Goal: Task Accomplishment & Management: Manage account settings

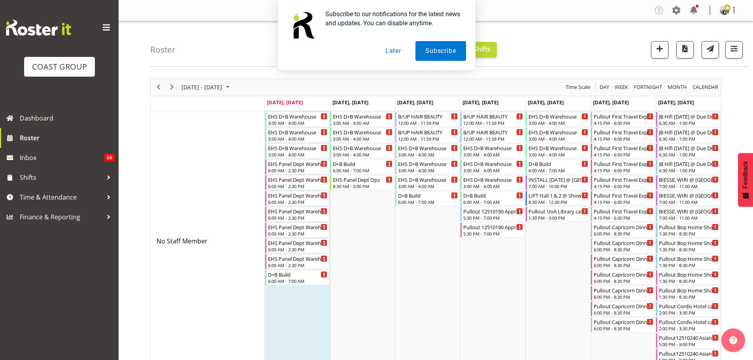
click at [737, 49] on div "Subscribe to our notifications for the latest news and updates. You can disable…" at bounding box center [376, 35] width 753 height 70
click at [731, 55] on div "Subscribe to our notifications for the latest news and updates. You can disable…" at bounding box center [376, 35] width 753 height 70
click at [400, 55] on button "Later" at bounding box center [394, 51] width 36 height 20
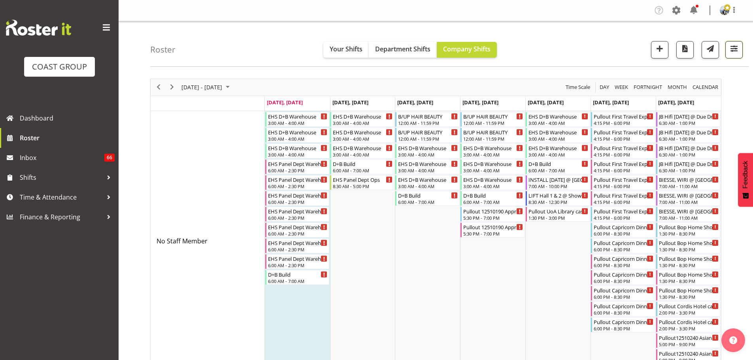
click at [730, 45] on span "button" at bounding box center [734, 48] width 10 height 10
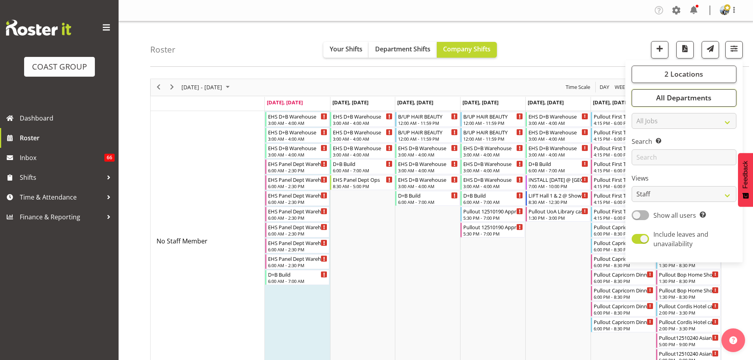
click at [684, 100] on span "All Departments" at bounding box center [683, 97] width 55 height 9
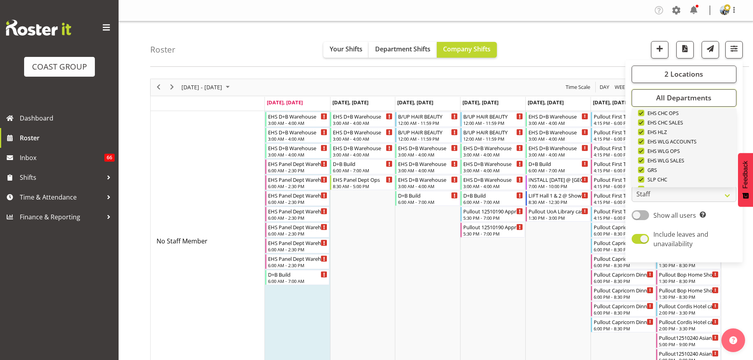
scroll to position [304, 0]
click at [698, 174] on span "Deselect All" at bounding box center [693, 175] width 32 height 8
checkbox input "false"
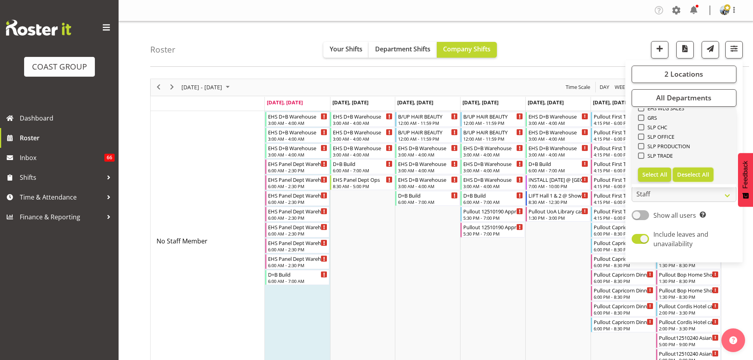
checkbox input "false"
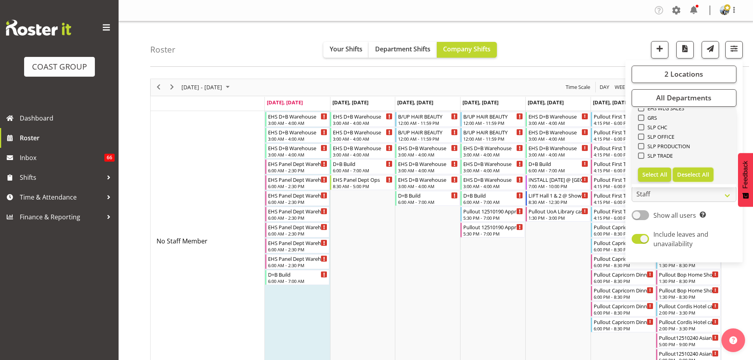
checkbox input "false"
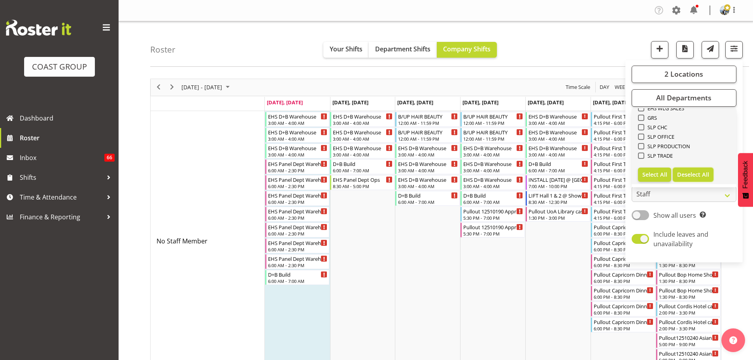
checkbox input "false"
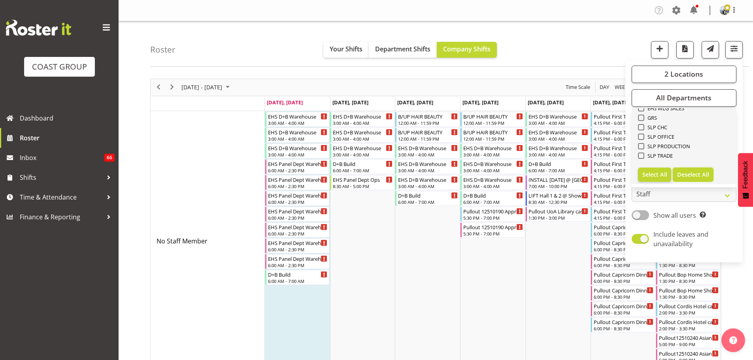
checkbox input "false"
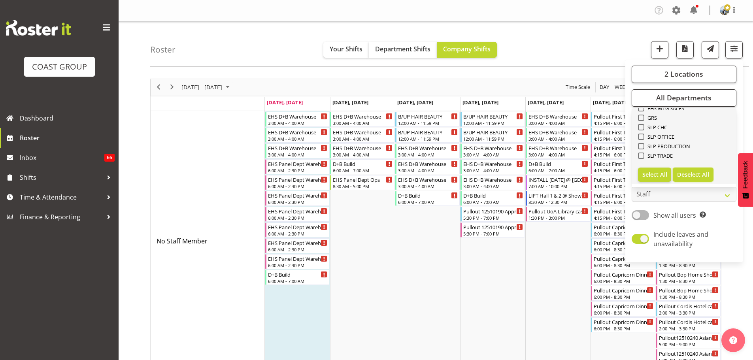
checkbox input "false"
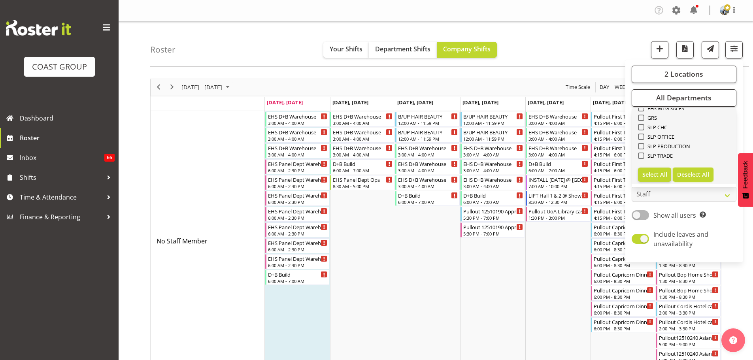
checkbox input "false"
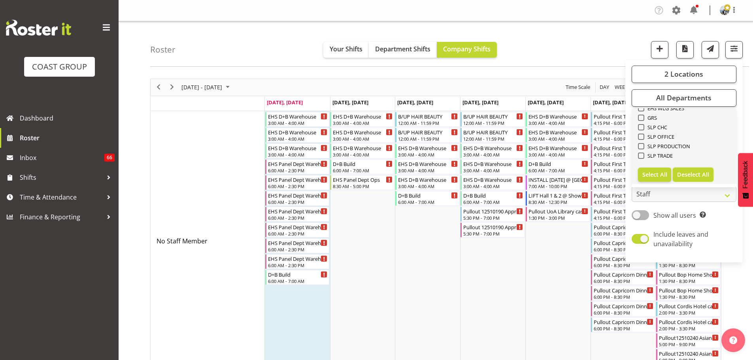
checkbox input "false"
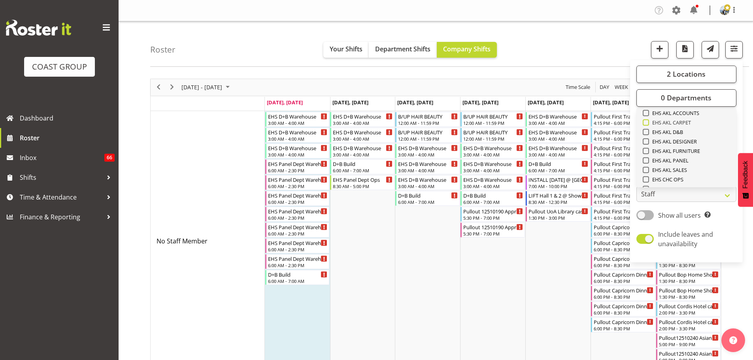
click at [685, 123] on span "EHS AKL CARPET" at bounding box center [670, 122] width 42 height 6
click at [648, 123] on input "EHS AKL CARPET" at bounding box center [645, 122] width 5 height 5
checkbox input "true"
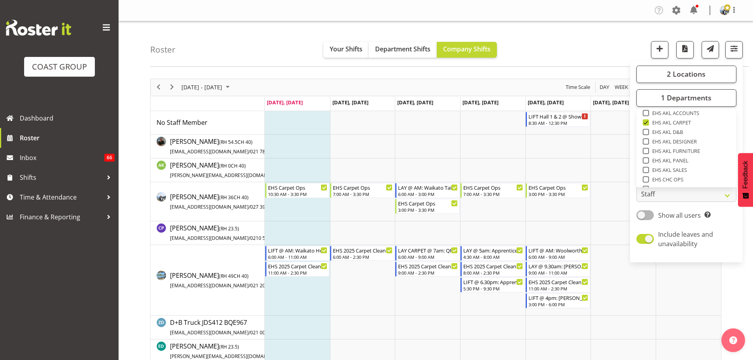
click at [263, 46] on div "Roster Your Shifts Department Shifts Company Shifts 2 Locations Clear CARLTON E…" at bounding box center [449, 43] width 599 height 45
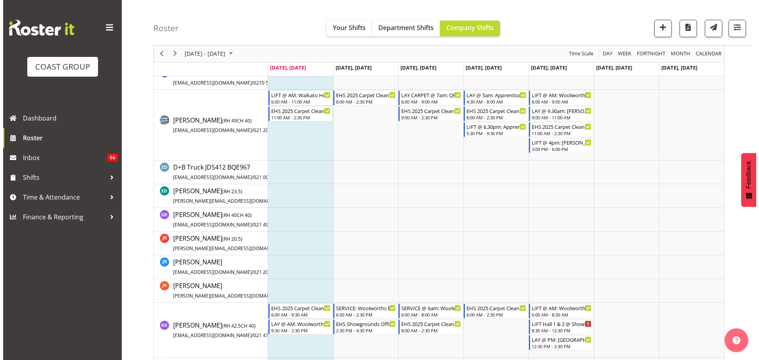
scroll to position [158, 0]
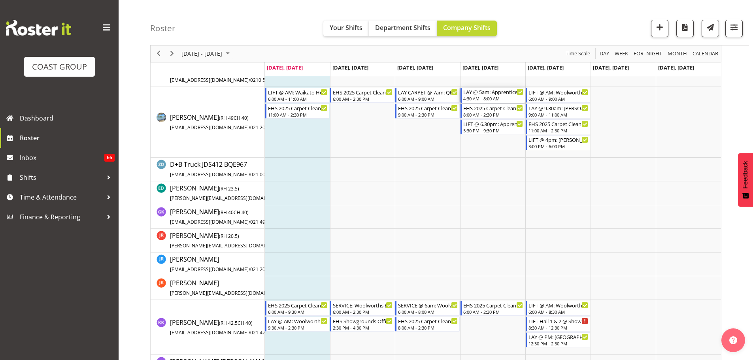
click at [486, 96] on div "4:30 AM - 8:00 AM" at bounding box center [493, 98] width 60 height 6
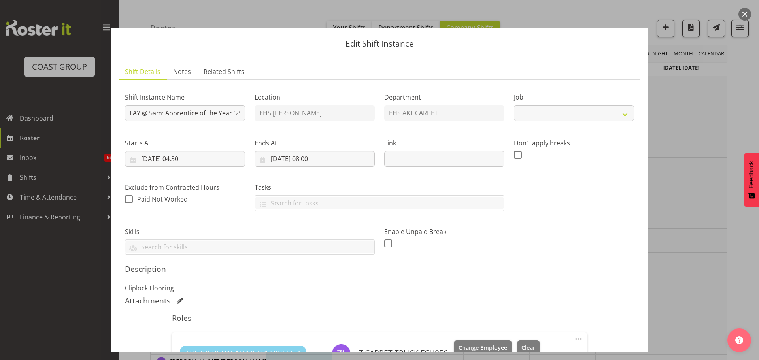
select select "10537"
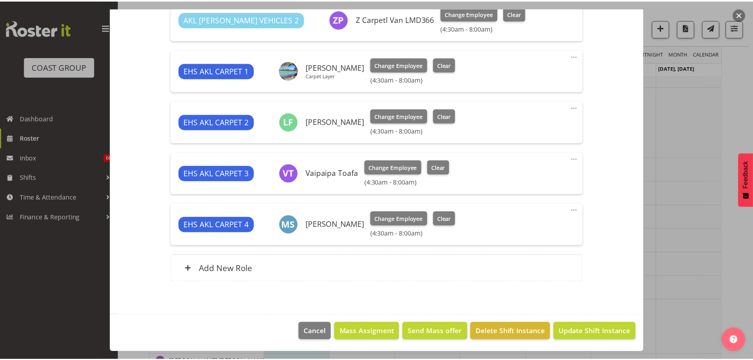
scroll to position [188, 0]
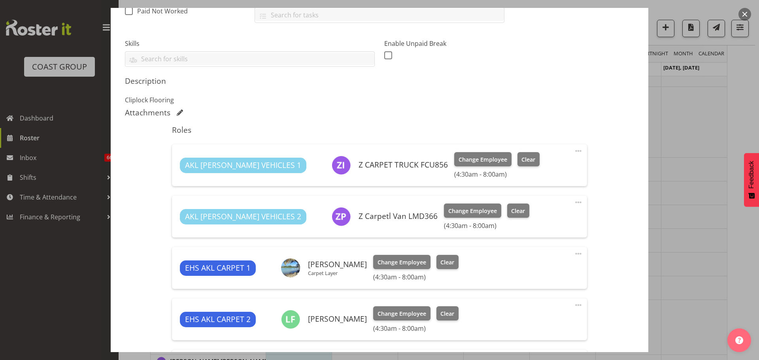
click at [700, 253] on div at bounding box center [379, 180] width 759 height 360
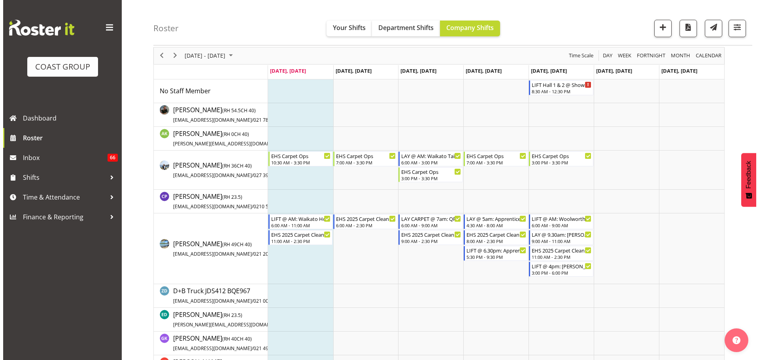
scroll to position [79, 0]
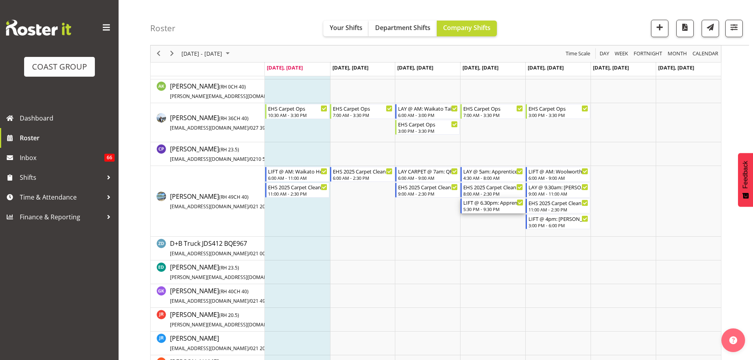
click at [503, 208] on div "5:30 PM - 9:30 PM" at bounding box center [493, 209] width 60 height 6
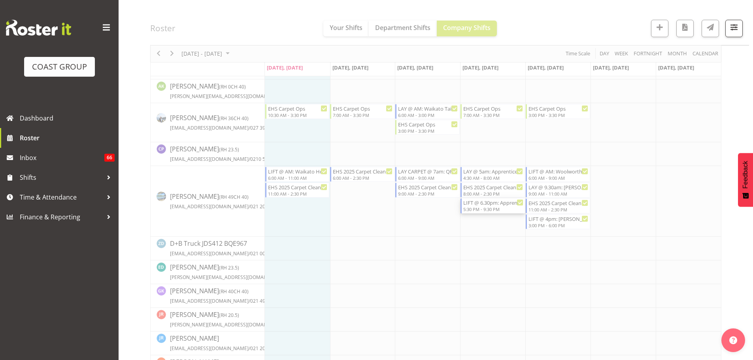
select select
select select "9"
select select "2025"
select select "17"
select select "30"
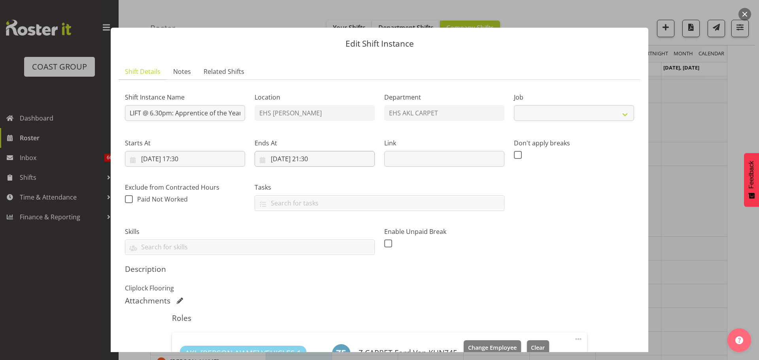
select select "10537"
click at [185, 160] on input "09/10/2025, 17:30" at bounding box center [185, 159] width 120 height 16
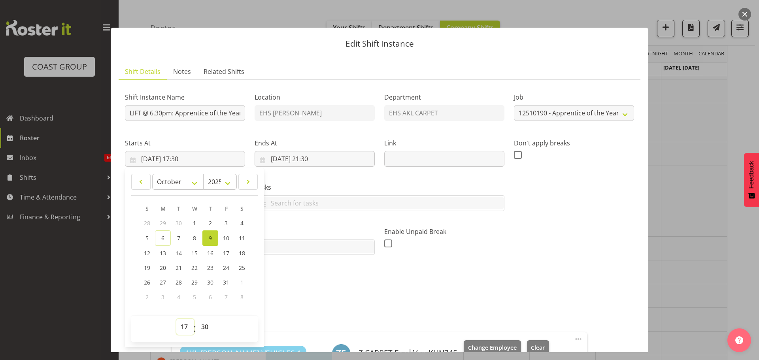
click at [183, 332] on select "00 01 02 03 04 05 06 07 08 09 10 11 12 13 14 15 16 17 18 19 20 21 22 23" at bounding box center [185, 327] width 18 height 16
select select "16"
click at [176, 319] on select "00 01 02 03 04 05 06 07 08 09 10 11 12 13 14 15 16 17 18 19 20 21 22 23" at bounding box center [185, 327] width 18 height 16
type input "09/10/2025, 16:30"
drag, startPoint x: 312, startPoint y: 156, endPoint x: 312, endPoint y: 166, distance: 10.3
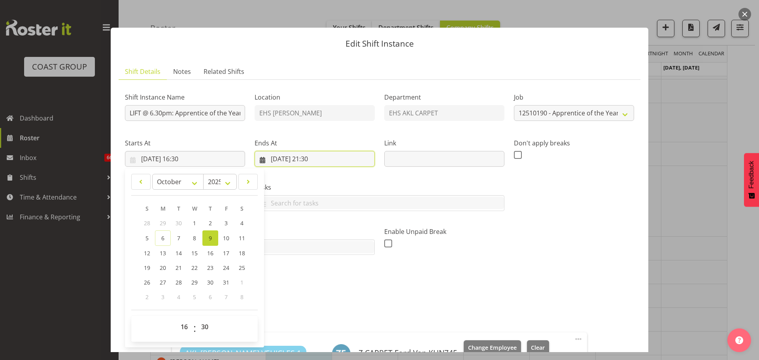
click at [312, 156] on input "09/10/2025, 21:30" at bounding box center [315, 159] width 120 height 16
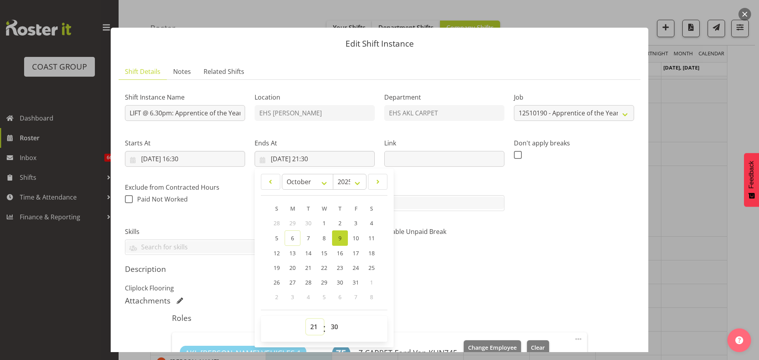
click at [312, 332] on select "00 01 02 03 04 05 06 07 08 09 10 11 12 13 14 15 16 17 18 19 20 21 22 23" at bounding box center [315, 327] width 18 height 16
select select "20"
click at [306, 319] on select "00 01 02 03 04 05 06 07 08 09 10 11 12 13 14 15 16 17 18 19 20 21 22 23" at bounding box center [315, 327] width 18 height 16
type input "09/10/2025, 20:30"
click at [162, 114] on input "LIFT @ 6.30pm: Apprentice of the Year '25 @ The Cloud" at bounding box center [185, 113] width 120 height 16
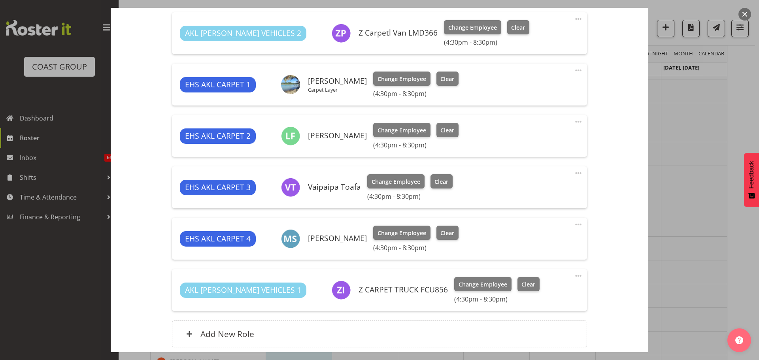
scroll to position [435, 0]
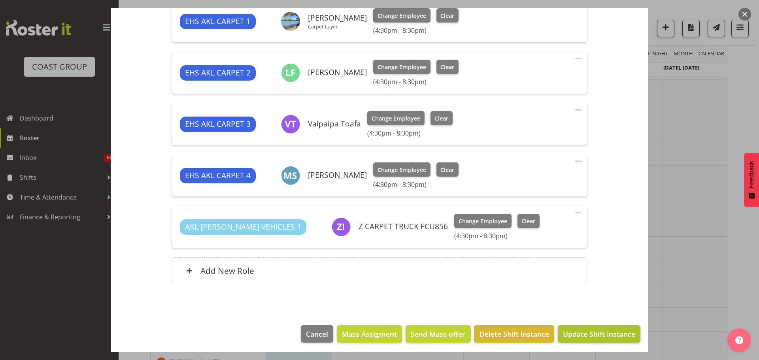
type input "LIFT @ 6pm: Apprentice of the Year '25 @ The Cloud"
click at [593, 335] on span "Update Shift Instance" at bounding box center [599, 334] width 72 height 10
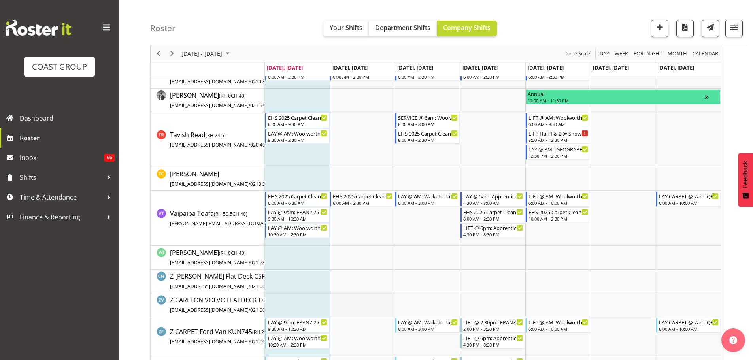
scroll to position [672, 0]
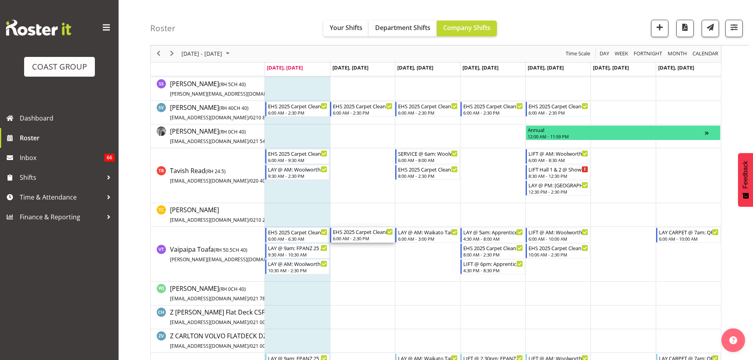
click at [359, 236] on div "6:00 AM - 2:30 PM" at bounding box center [363, 238] width 60 height 6
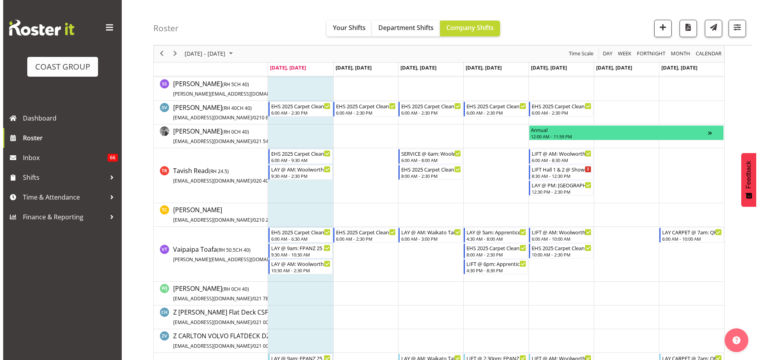
scroll to position [891, 0]
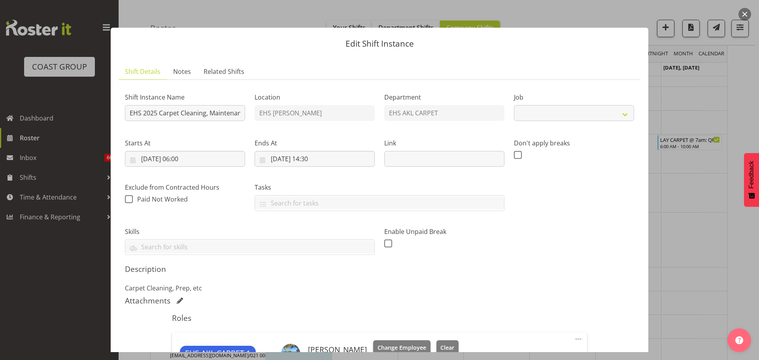
select select "69"
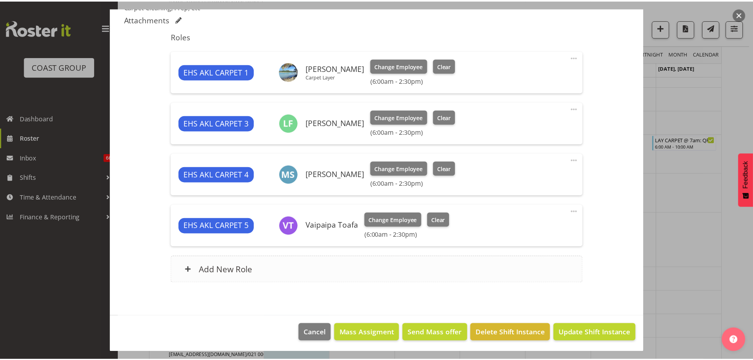
scroll to position [283, 0]
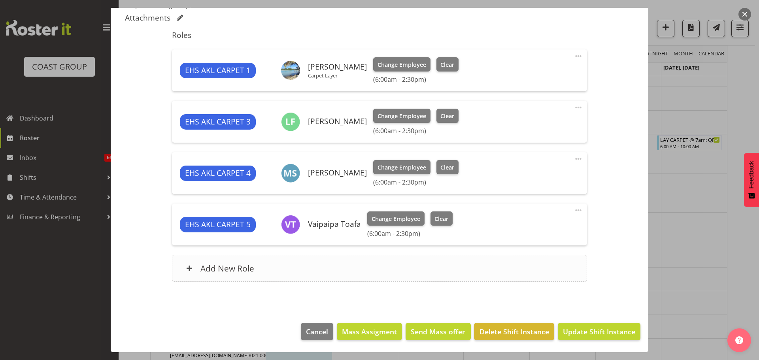
click at [363, 267] on div "Add New Role" at bounding box center [379, 268] width 415 height 27
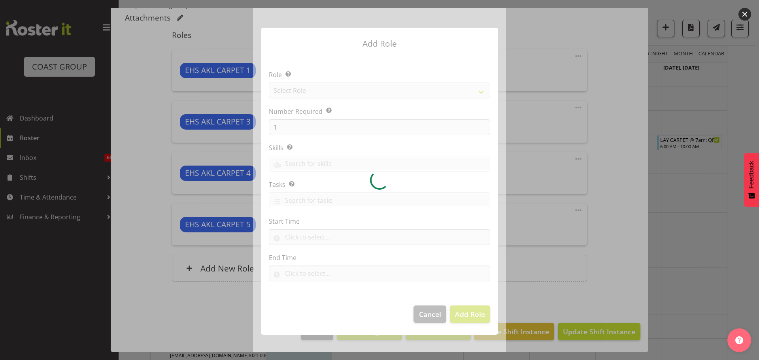
click at [377, 90] on div at bounding box center [379, 180] width 253 height 344
click at [377, 93] on div at bounding box center [379, 180] width 253 height 344
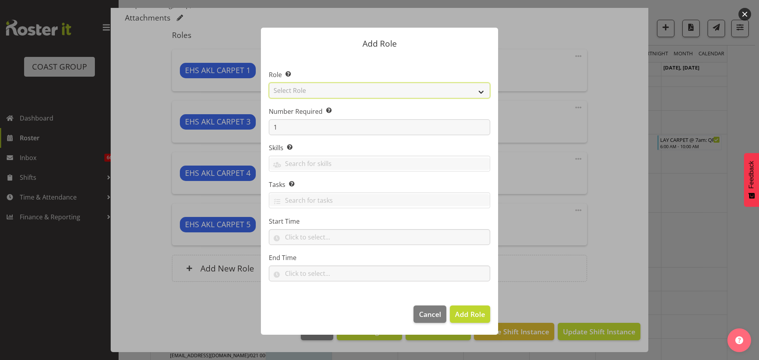
click at [377, 93] on select "Select Role ACCOUNT MANAGER ACCOUNT MANAGER DW ACCOUNTS [PERSON_NAME] VEHICLES …" at bounding box center [379, 91] width 221 height 16
select select "190"
click at [269, 83] on select "Select Role ACCOUNT MANAGER ACCOUNT MANAGER DW ACCOUNTS [PERSON_NAME] VEHICLES …" at bounding box center [379, 91] width 221 height 16
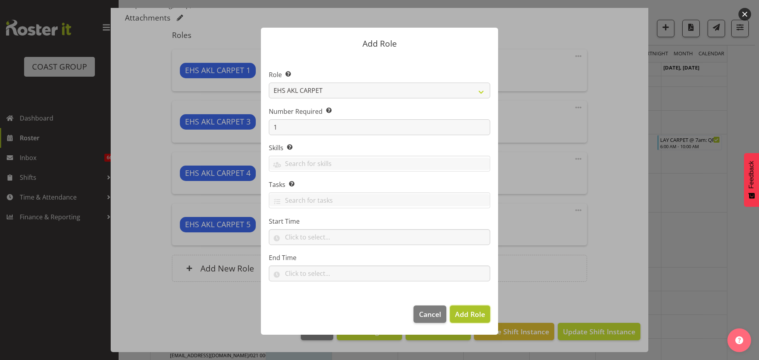
click at [467, 313] on span "Add Role" at bounding box center [470, 314] width 30 height 9
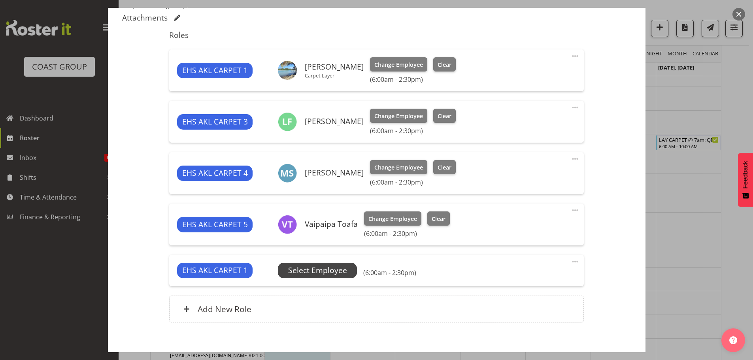
click at [308, 274] on span "Select Employee" at bounding box center [317, 270] width 59 height 11
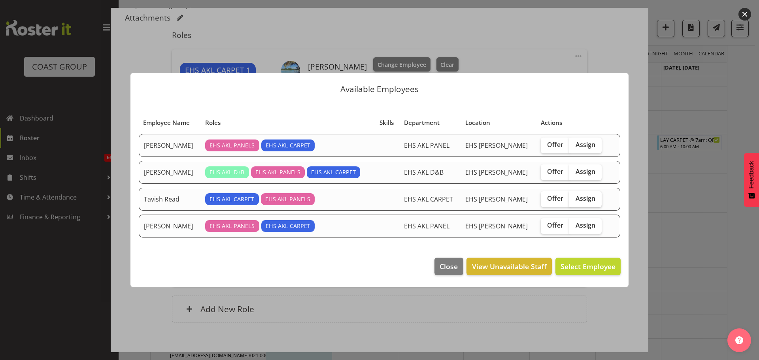
click at [577, 198] on span "Assign" at bounding box center [586, 199] width 20 height 8
click at [574, 198] on input "Assign" at bounding box center [571, 198] width 5 height 5
checkbox input "true"
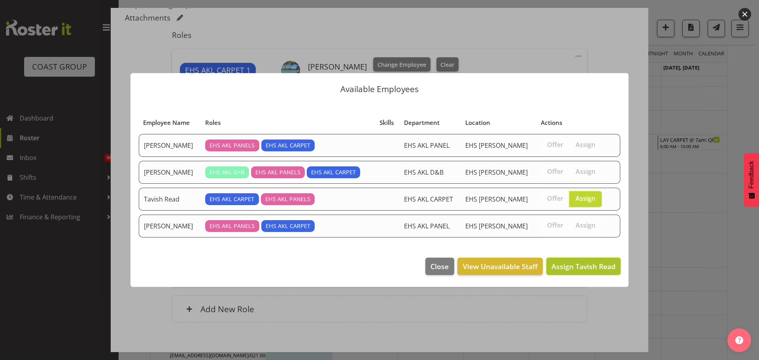
click at [588, 263] on span "Assign Tavish Read" at bounding box center [584, 266] width 64 height 9
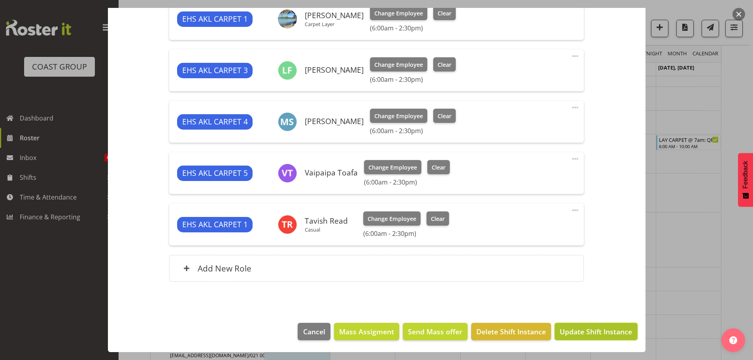
click at [604, 331] on span "Update Shift Instance" at bounding box center [596, 332] width 72 height 10
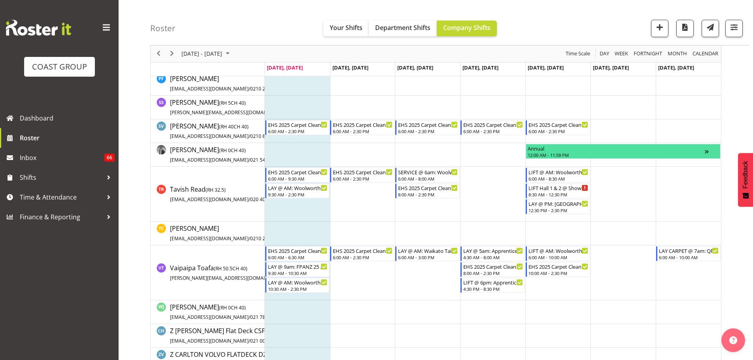
scroll to position [574, 0]
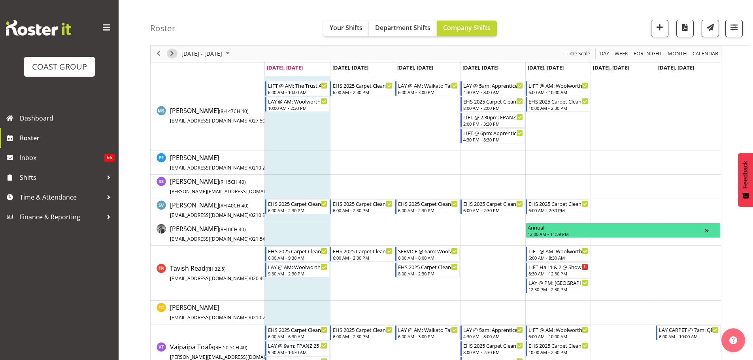
click at [172, 57] on span "Next" at bounding box center [171, 54] width 9 height 10
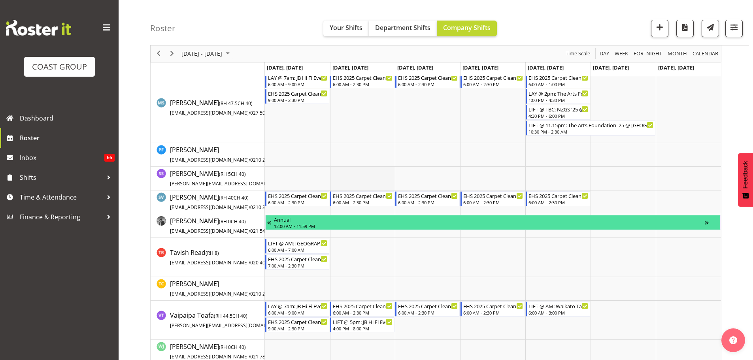
scroll to position [851, 0]
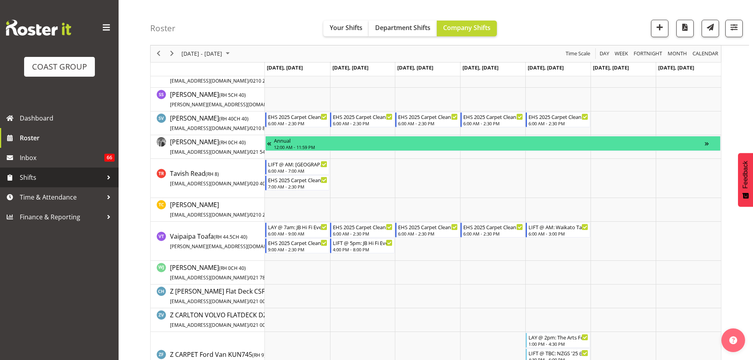
click at [55, 181] on span "Shifts" at bounding box center [61, 178] width 83 height 12
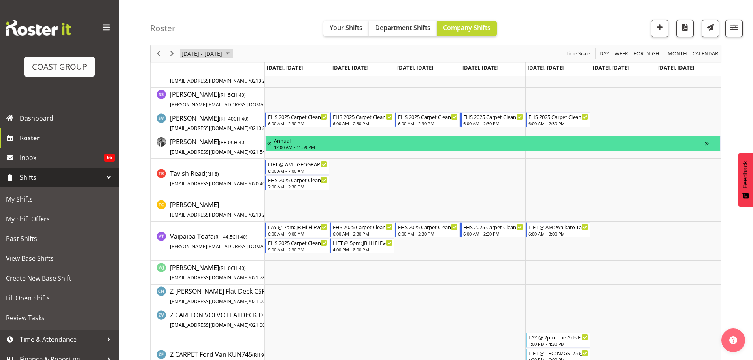
click at [192, 57] on span "October 13 - 19, 2025" at bounding box center [202, 54] width 42 height 10
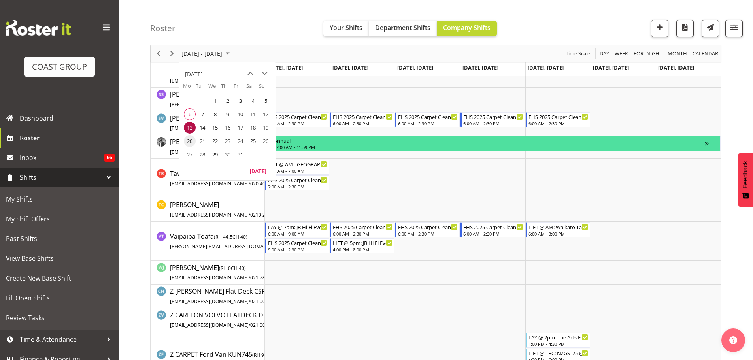
click at [184, 140] on span "20" at bounding box center [190, 141] width 12 height 12
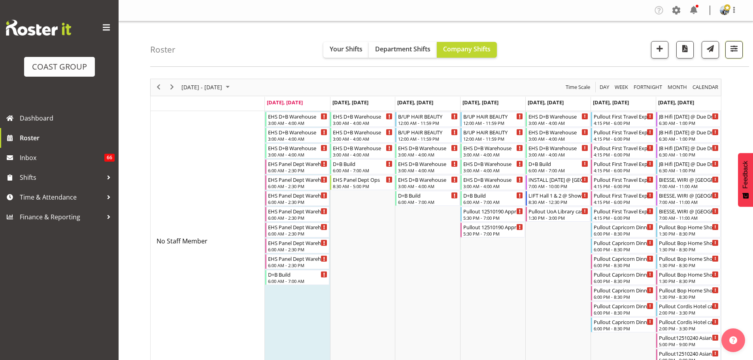
click at [734, 49] on span "button" at bounding box center [734, 48] width 10 height 10
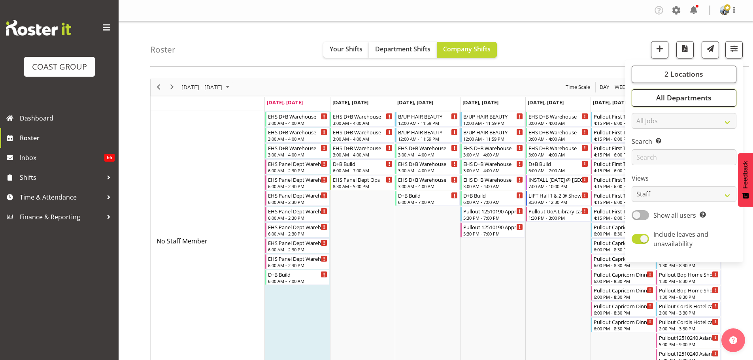
click at [705, 92] on button "All Departments" at bounding box center [684, 97] width 105 height 17
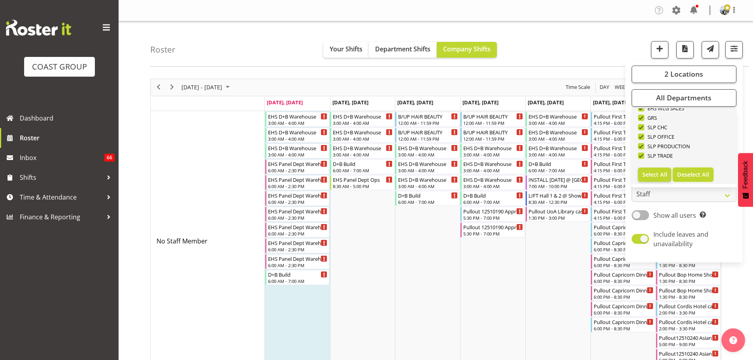
click at [693, 170] on button "Deselect All" at bounding box center [693, 175] width 41 height 14
checkbox input "false"
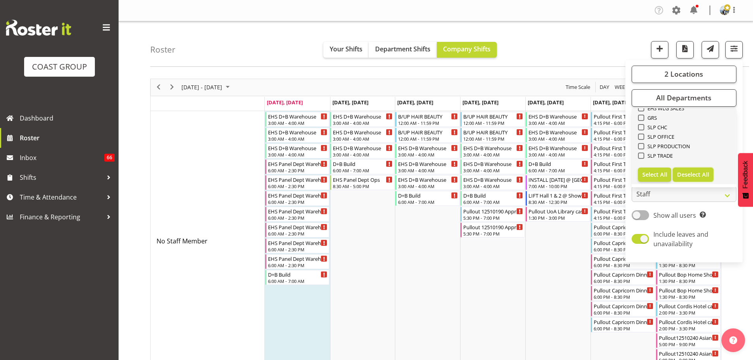
checkbox input "false"
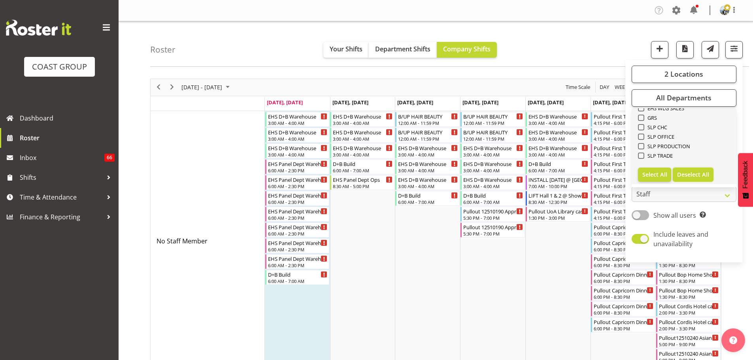
checkbox input "false"
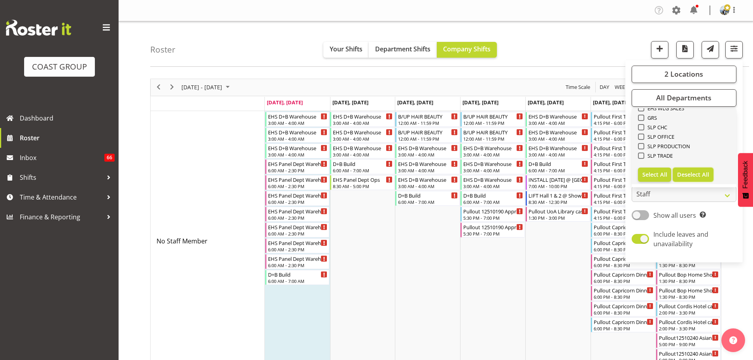
checkbox input "false"
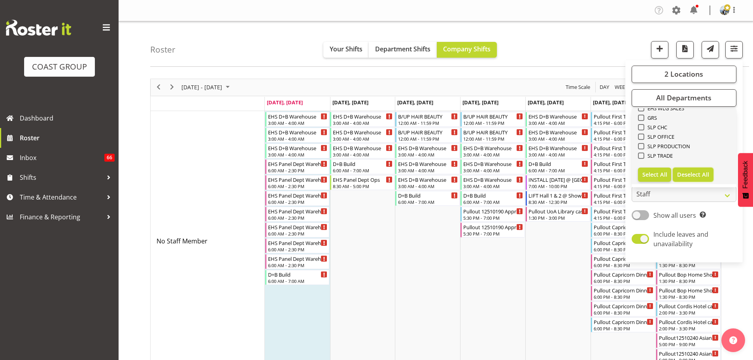
checkbox input "false"
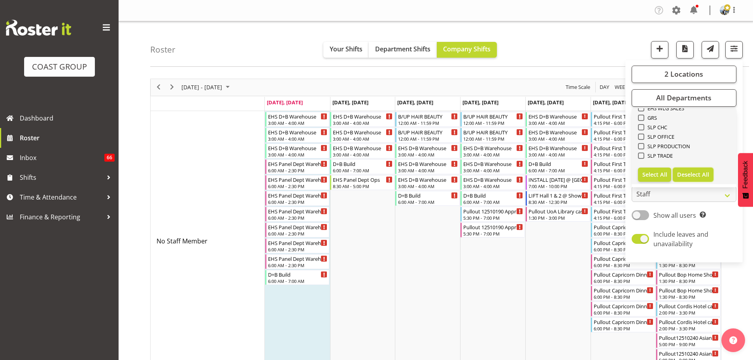
checkbox input "false"
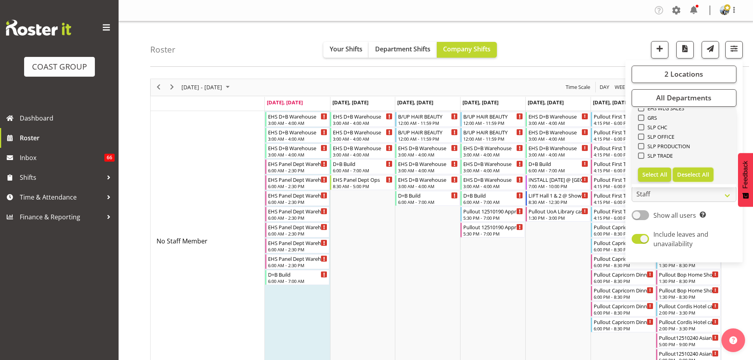
checkbox input "false"
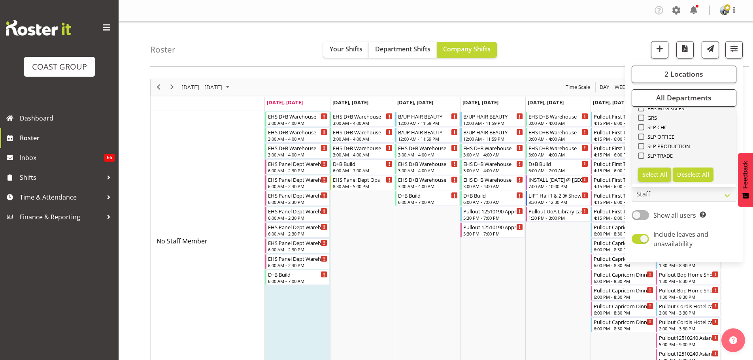
checkbox input "false"
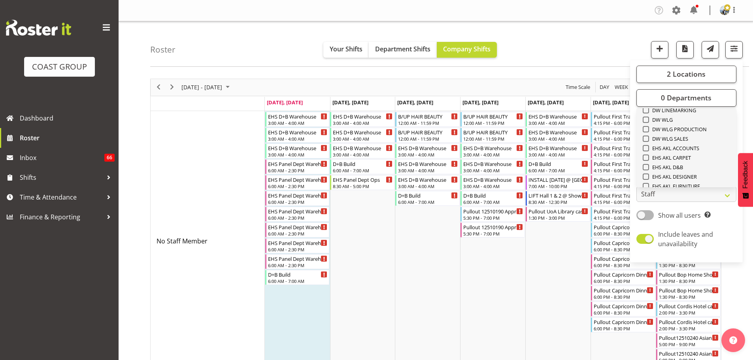
scroll to position [145, 0]
click at [681, 160] on span "EHS AKL CARPET" at bounding box center [670, 162] width 42 height 6
click at [648, 160] on input "EHS AKL CARPET" at bounding box center [645, 161] width 5 height 5
checkbox input "true"
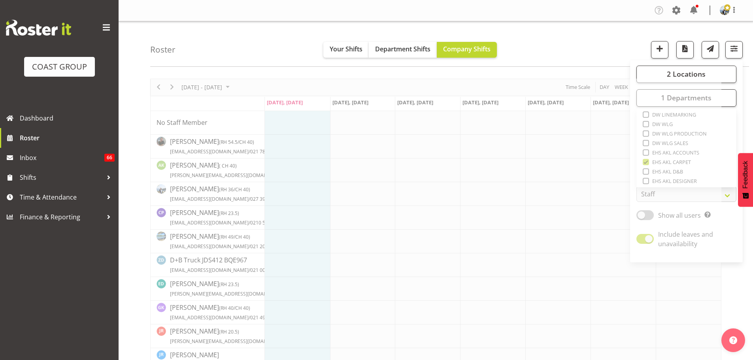
click at [593, 56] on div "Roster Your Shifts Department Shifts Company Shifts 2 Locations Clear CARLTON E…" at bounding box center [449, 43] width 599 height 45
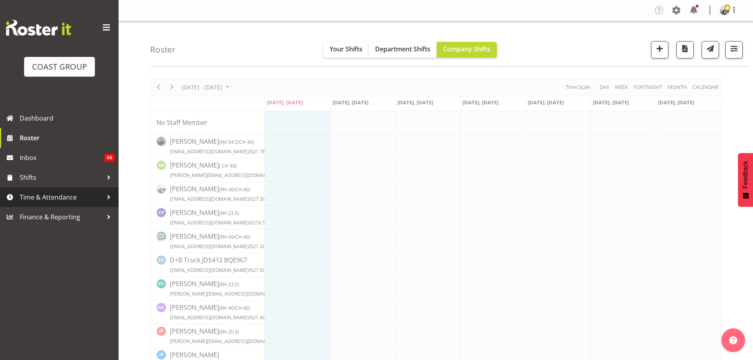
click at [55, 187] on link "Time & Attendance" at bounding box center [59, 197] width 119 height 20
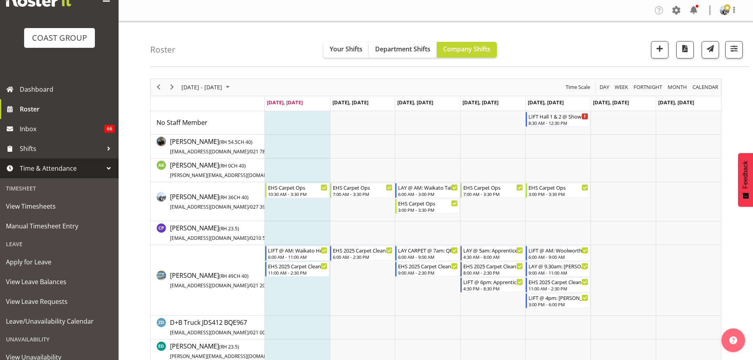
scroll to position [40, 0]
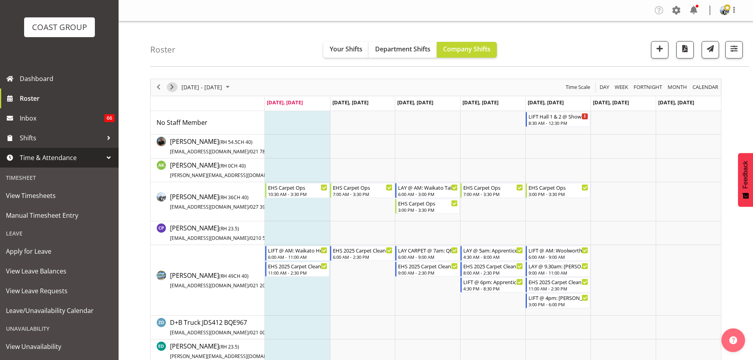
drag, startPoint x: 170, startPoint y: 89, endPoint x: 38, endPoint y: 226, distance: 190.4
click at [170, 89] on span "Next" at bounding box center [171, 87] width 9 height 10
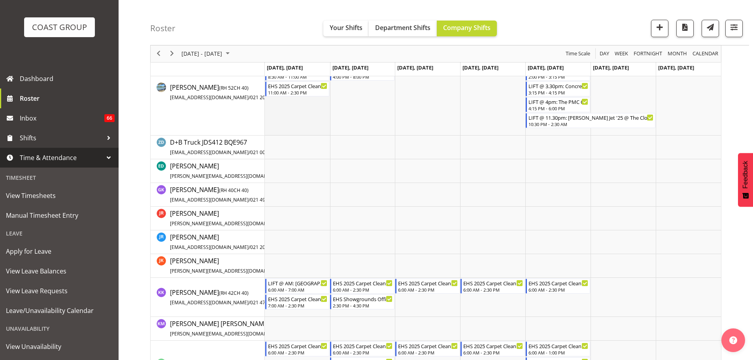
scroll to position [435, 0]
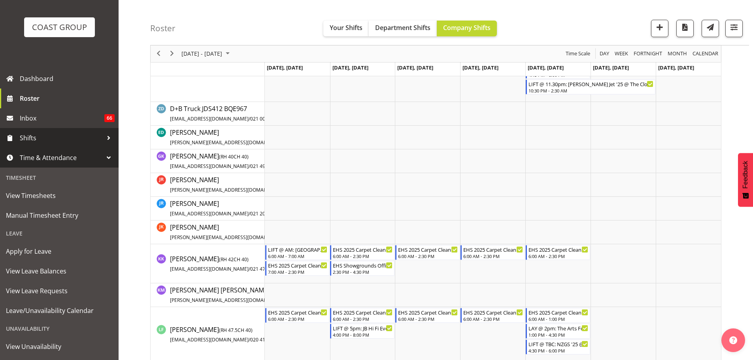
click at [33, 131] on link "Shifts" at bounding box center [59, 138] width 119 height 20
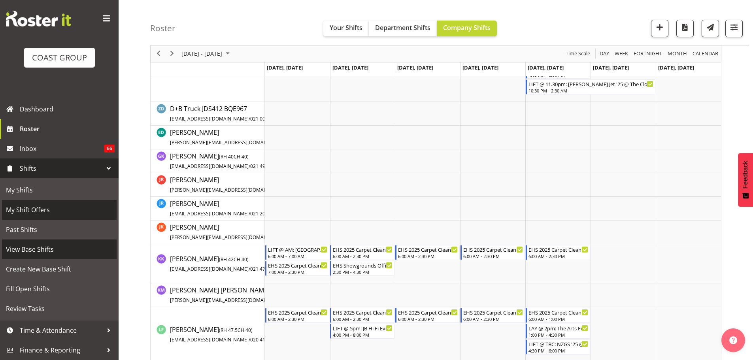
scroll to position [9, 0]
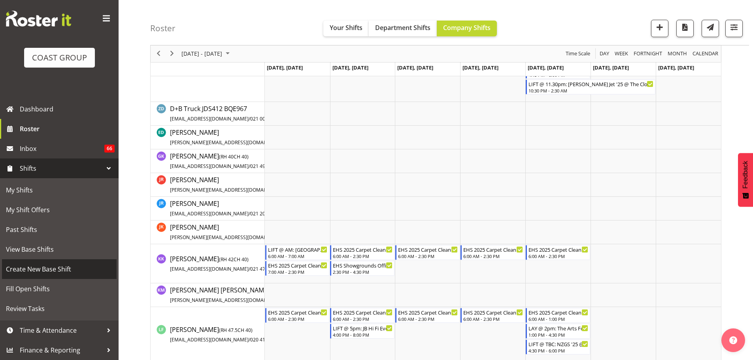
click at [50, 269] on span "Create New Base Shift" at bounding box center [59, 269] width 107 height 12
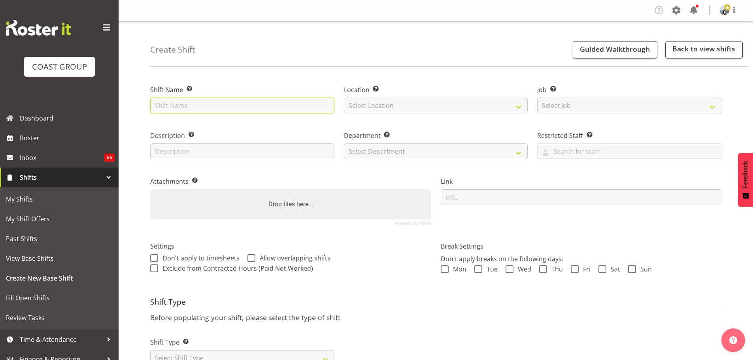
click at [181, 102] on input "text" at bounding box center [242, 106] width 184 height 16
click at [181, 100] on input "text" at bounding box center [242, 106] width 184 height 16
type input "LIFT Hall 3&4"
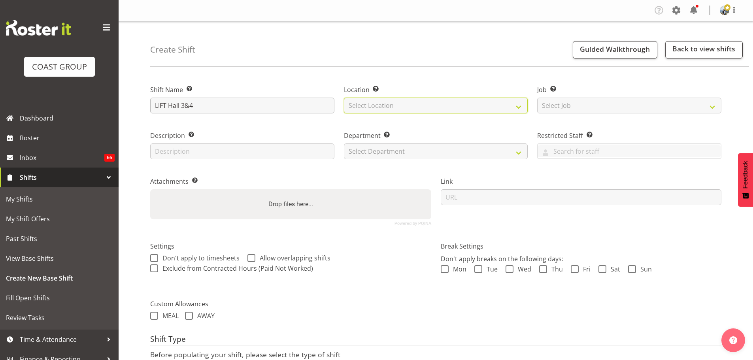
select select "35"
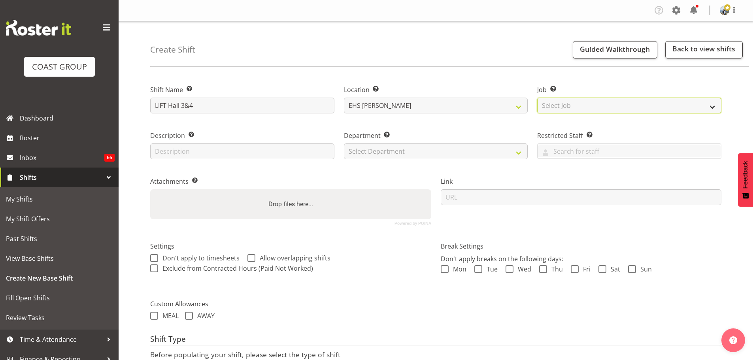
click at [654, 112] on select "Select Job Create new job 1 Carlton Events 1 [PERSON_NAME][GEOGRAPHIC_DATA] 1 […" at bounding box center [629, 106] width 184 height 16
select select "10237"
click at [537, 98] on select "Select Job Create new job 1 Carlton Events 1 [PERSON_NAME][GEOGRAPHIC_DATA] 1 […" at bounding box center [629, 106] width 184 height 16
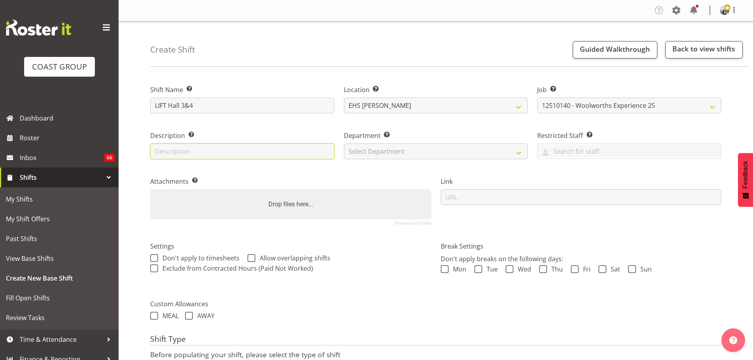
click at [329, 152] on input "text" at bounding box center [242, 152] width 184 height 16
type input "Carpet Tiles"
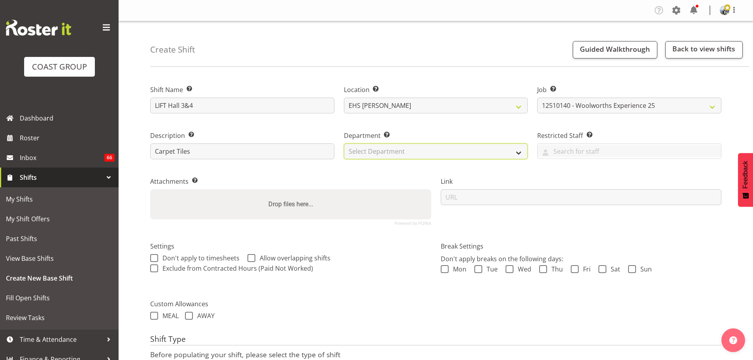
click at [410, 149] on select "Select Department EHS AKL CARPET EHS AKL PANEL EHS AKL CARPET EHS AKL SALES EHS…" at bounding box center [436, 152] width 184 height 16
select select "35"
click at [344, 144] on select "Select Department EHS AKL CARPET EHS AKL PANEL EHS AKL CARPET EHS AKL SALES EHS…" at bounding box center [436, 152] width 184 height 16
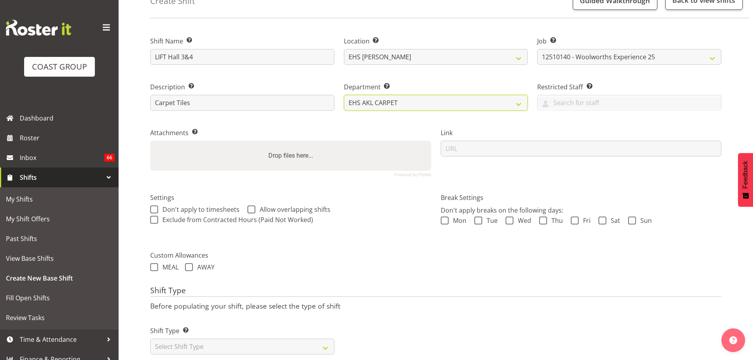
scroll to position [68, 0]
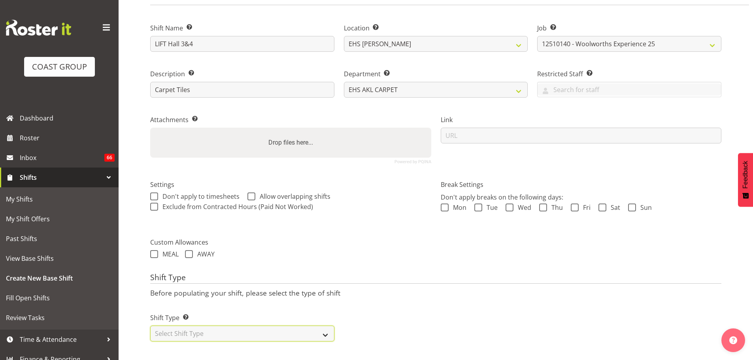
click at [259, 331] on select "Select Shift Type One Off Shift Recurring Shift Rotating Shift" at bounding box center [242, 334] width 184 height 16
select select "one_off"
click at [150, 326] on select "Select Shift Type One Off Shift Recurring Shift Rotating Shift" at bounding box center [242, 334] width 184 height 16
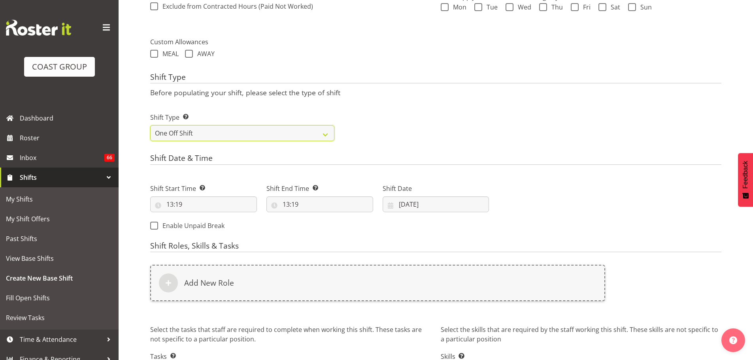
scroll to position [265, 0]
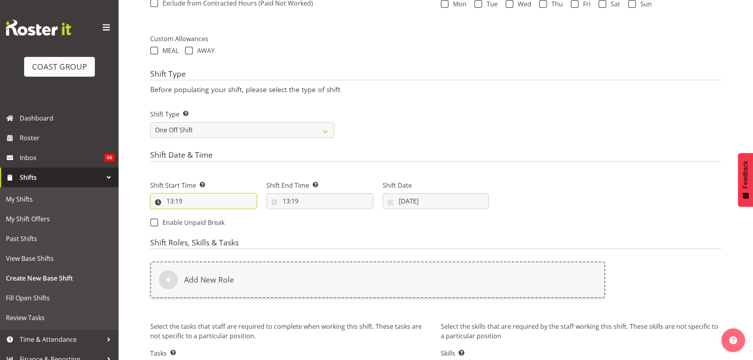
click at [183, 202] on input "13:19" at bounding box center [203, 201] width 107 height 16
click at [202, 223] on select "00 01 02 03 04 05 06 07 08 09 10 11 12 13 14 15 16 17 18 19 20 21 22 23" at bounding box center [204, 222] width 18 height 16
select select "6"
click at [195, 214] on select "00 01 02 03 04 05 06 07 08 09 10 11 12 13 14 15 16 17 18 19 20 21 22 23" at bounding box center [204, 222] width 18 height 16
type input "06:19"
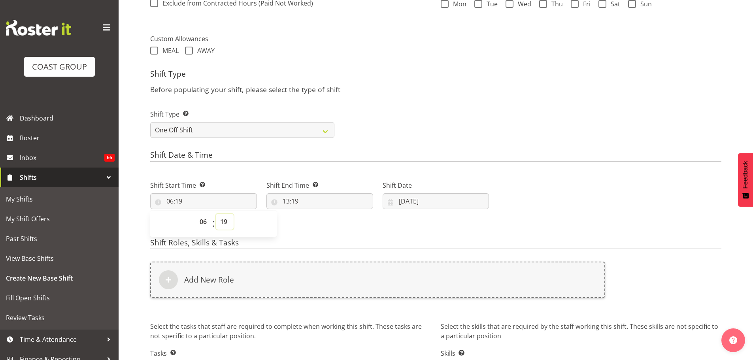
click at [229, 221] on select "00 01 02 03 04 05 06 07 08 09 10 11 12 13 14 15 16 17 18 19 20 21 22 23 24 25 2…" at bounding box center [225, 222] width 18 height 16
select select "0"
type input "06:00"
click at [289, 196] on input "13:19" at bounding box center [319, 201] width 107 height 16
click at [326, 227] on select "00 01 02 03 04 05 06 07 08 09 10 11 12 13 14 15 16 17 18 19 20 21 22 23" at bounding box center [321, 222] width 18 height 16
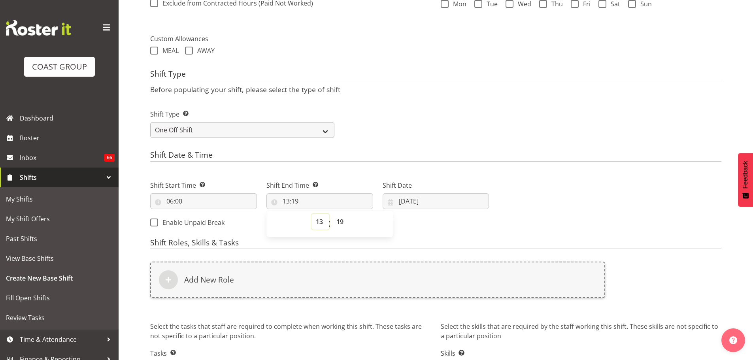
select select "15"
click at [312, 214] on select "00 01 02 03 04 05 06 07 08 09 10 11 12 13 14 15 16 17 18 19 20 21 22 23" at bounding box center [321, 222] width 18 height 16
type input "15:19"
click at [338, 216] on select "00 01 02 03 04 05 06 07 08 09 10 11 12 13 14 15 16 17 18 19 20 21 22 23 24 25 2…" at bounding box center [341, 222] width 18 height 16
select select "0"
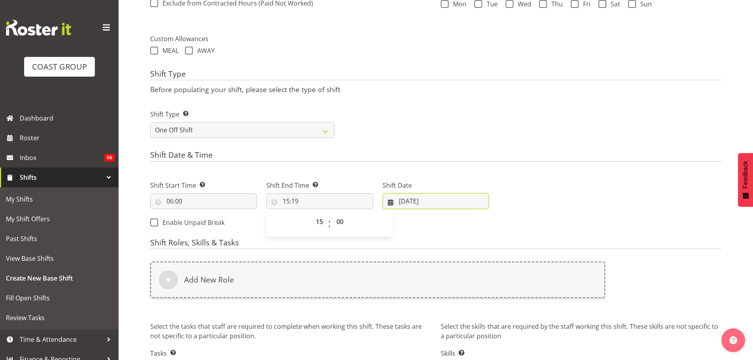
type input "15:00"
click at [409, 200] on input "06/10/2025" at bounding box center [436, 201] width 107 height 16
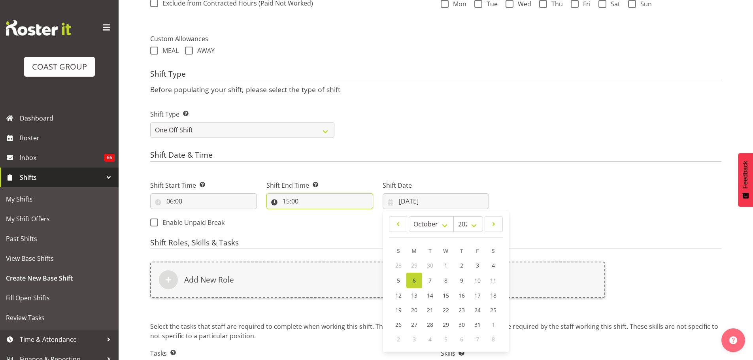
click at [297, 202] on input "15:00" at bounding box center [319, 201] width 107 height 16
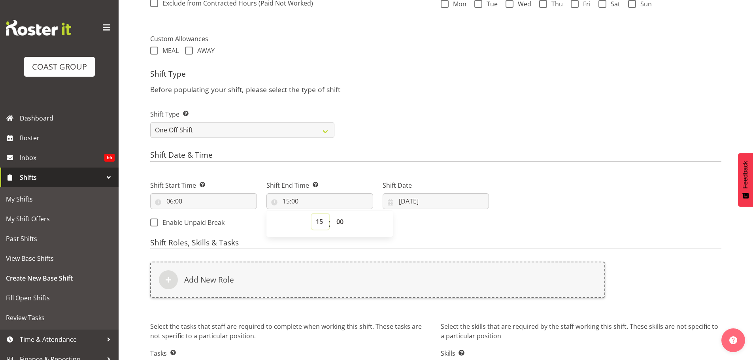
click at [319, 226] on select "00 01 02 03 04 05 06 07 08 09 10 11 12 13 14 15 16 17 18 19 20 21 22 23" at bounding box center [321, 222] width 18 height 16
select select "14"
click at [312, 214] on select "00 01 02 03 04 05 06 07 08 09 10 11 12 13 14 15 16 17 18 19 20 21 22 23" at bounding box center [321, 222] width 18 height 16
type input "14:00"
click at [336, 220] on select "00 01 02 03 04 05 06 07 08 09 10 11 12 13 14 15 16 17 18 19 20 21 22 23 24 25 2…" at bounding box center [341, 222] width 18 height 16
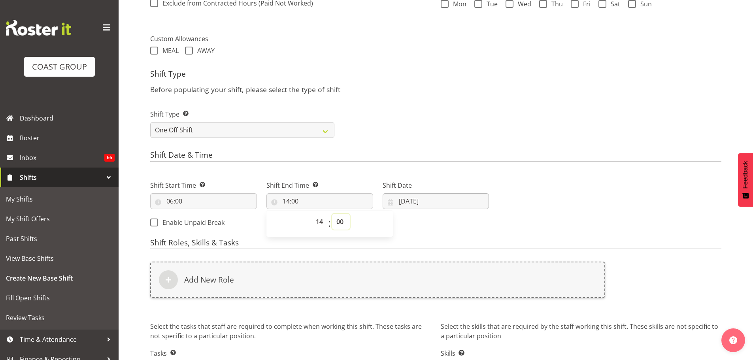
select select "30"
type input "14:30"
click at [417, 195] on input "[DATE]" at bounding box center [436, 201] width 107 height 16
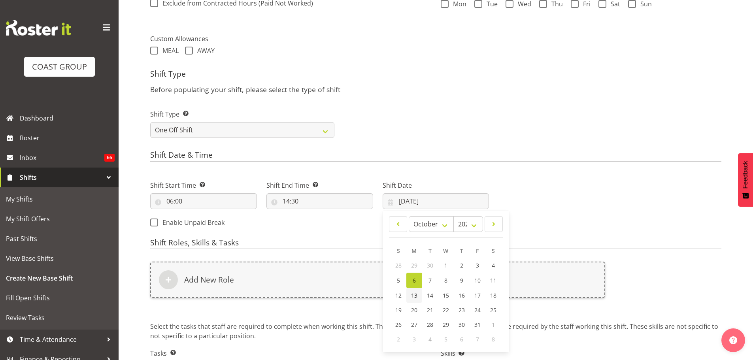
click at [408, 296] on link "13" at bounding box center [414, 295] width 16 height 15
type input "13/10/2025"
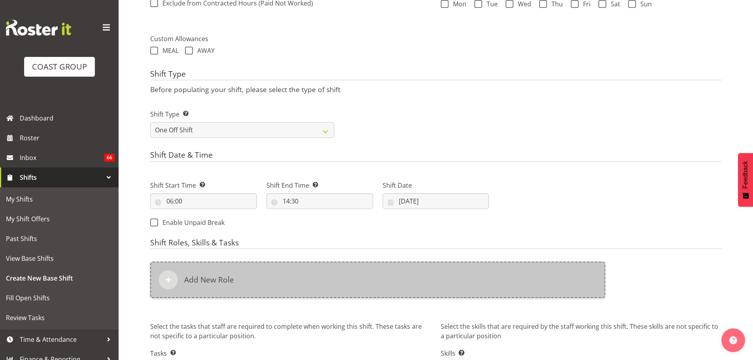
click at [404, 278] on div "Add New Role" at bounding box center [377, 280] width 455 height 36
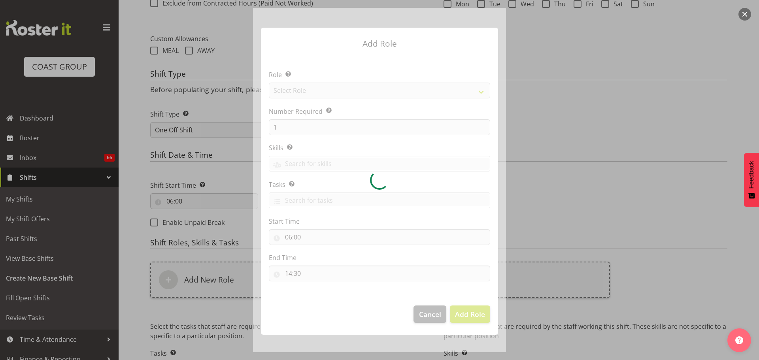
click at [394, 91] on div at bounding box center [379, 180] width 253 height 344
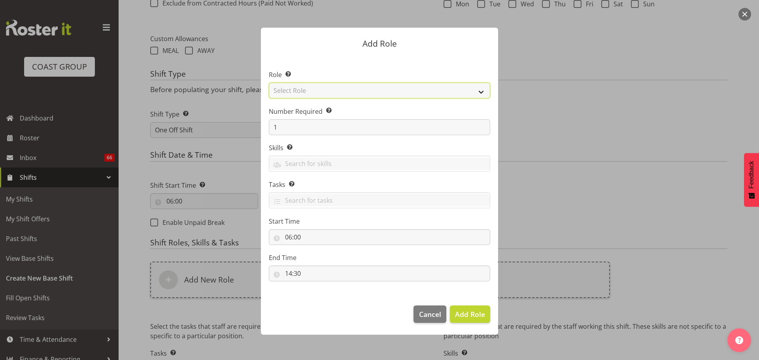
click at [394, 91] on select "Select Role ACCOUNT MANAGER ACCOUNT MANAGER DW ACCOUNTS [PERSON_NAME] VEHICLES …" at bounding box center [379, 91] width 221 height 16
select select "81"
click at [269, 83] on select "Select Role ACCOUNT MANAGER ACCOUNT MANAGER DW ACCOUNTS [PERSON_NAME] VEHICLES …" at bounding box center [379, 91] width 221 height 16
click at [469, 317] on span "Add Role" at bounding box center [470, 314] width 30 height 9
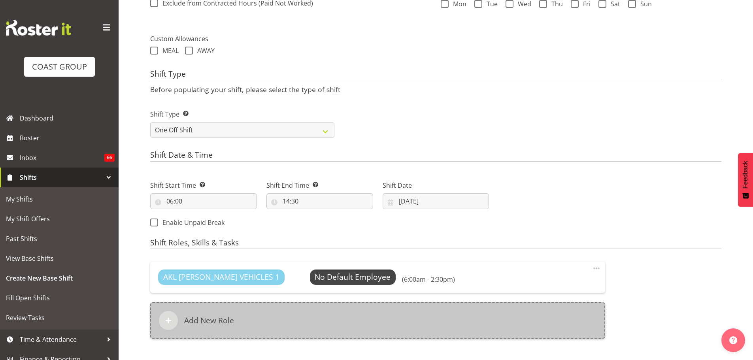
click at [337, 307] on div "Add New Role" at bounding box center [377, 320] width 455 height 36
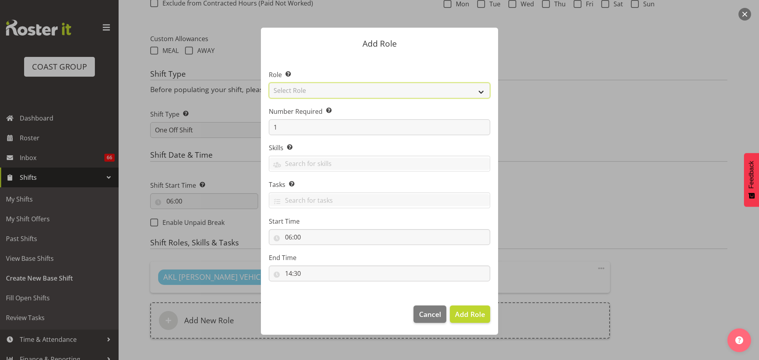
click at [330, 95] on select "Select Role ACCOUNT MANAGER ACCOUNT MANAGER DW ACCOUNTS [PERSON_NAME] VEHICLES …" at bounding box center [379, 91] width 221 height 16
select select "190"
click at [269, 83] on select "Select Role ACCOUNT MANAGER ACCOUNT MANAGER DW ACCOUNTS [PERSON_NAME] VEHICLES …" at bounding box center [379, 91] width 221 height 16
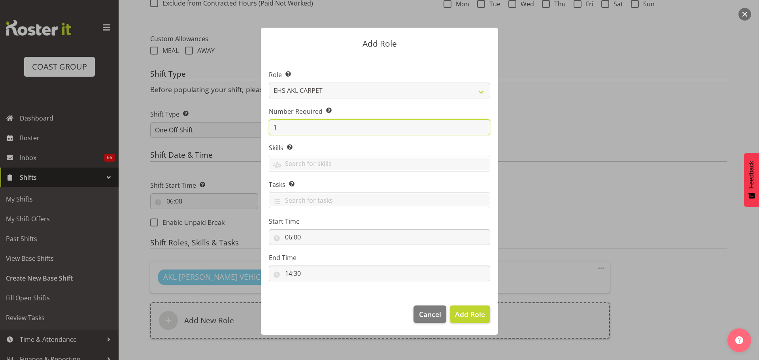
drag, startPoint x: 288, startPoint y: 129, endPoint x: 196, endPoint y: 132, distance: 92.2
click at [198, 132] on form "Add Role Role Select the role you wish to add to the shift. ACCOUNT MANAGER ACC…" at bounding box center [380, 180] width 380 height 344
type input "2"
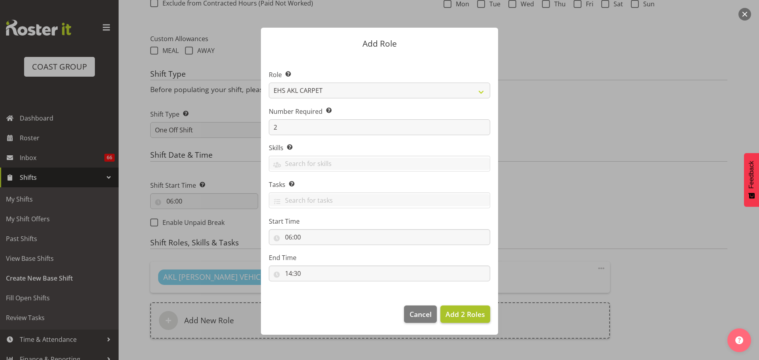
drag, startPoint x: 457, startPoint y: 325, endPoint x: 457, endPoint y: 321, distance: 4.0
click at [457, 324] on footer "Cancel Add 2 Roles" at bounding box center [379, 316] width 237 height 37
click at [456, 321] on button "Add 2 Roles" at bounding box center [465, 314] width 50 height 17
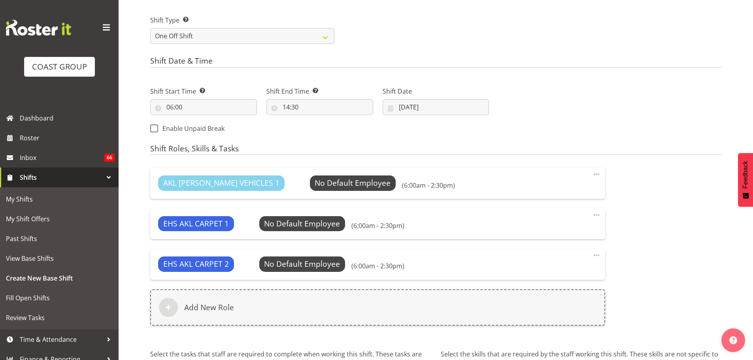
scroll to position [443, 0]
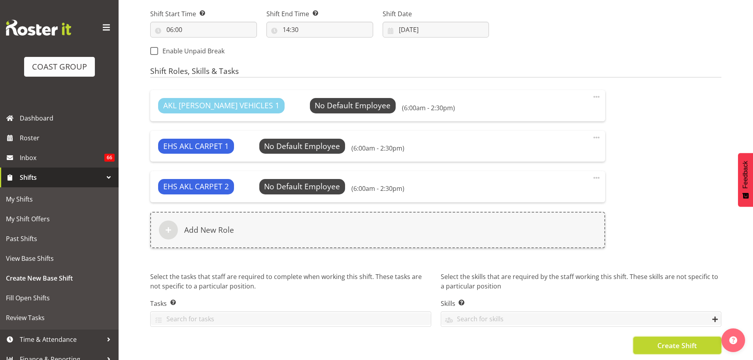
click at [701, 337] on button "Create Shift" at bounding box center [677, 345] width 88 height 17
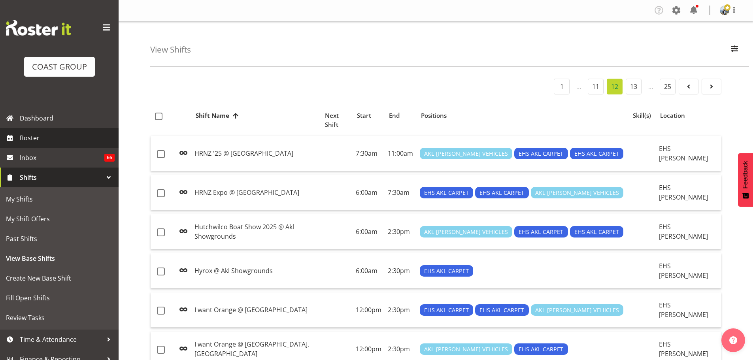
click at [70, 140] on span "Roster" at bounding box center [67, 138] width 95 height 12
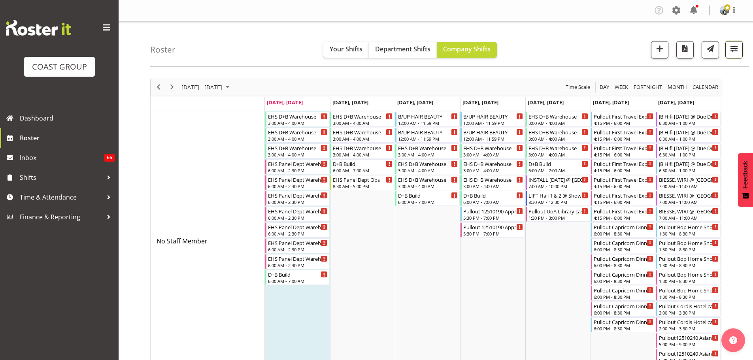
click at [735, 55] on button "button" at bounding box center [733, 49] width 17 height 17
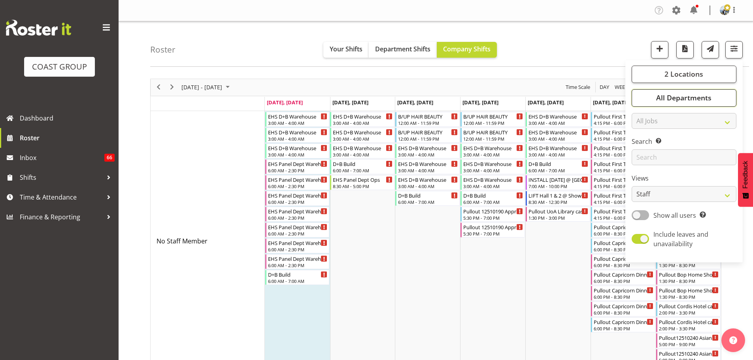
click at [718, 94] on button "All Departments" at bounding box center [684, 97] width 105 height 17
click at [698, 172] on span "Deselect All" at bounding box center [693, 175] width 32 height 8
checkbox input "false"
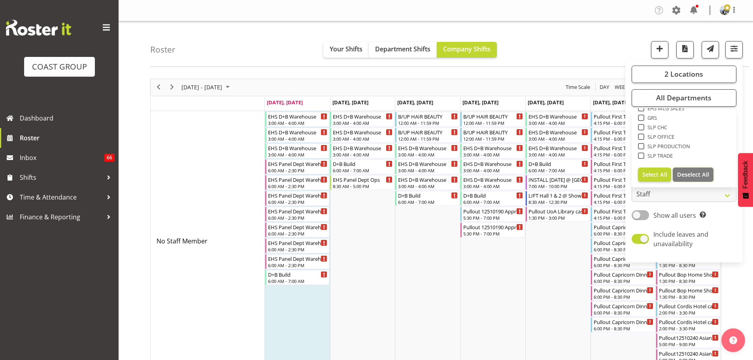
checkbox input "false"
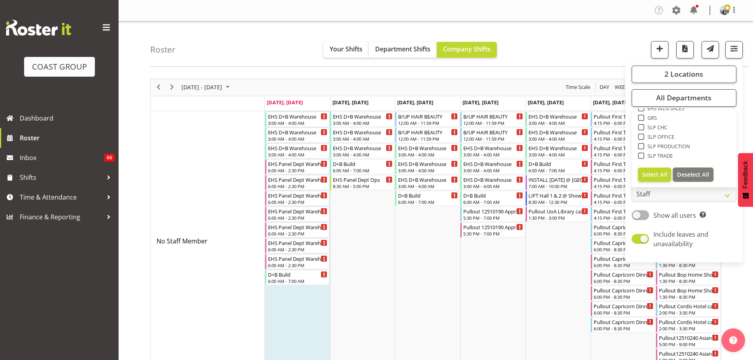
checkbox input "false"
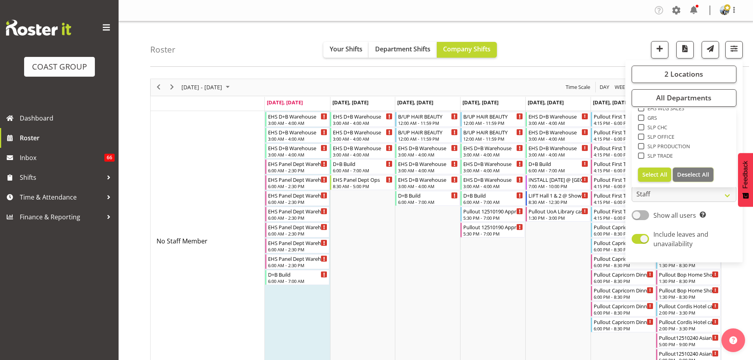
checkbox input "false"
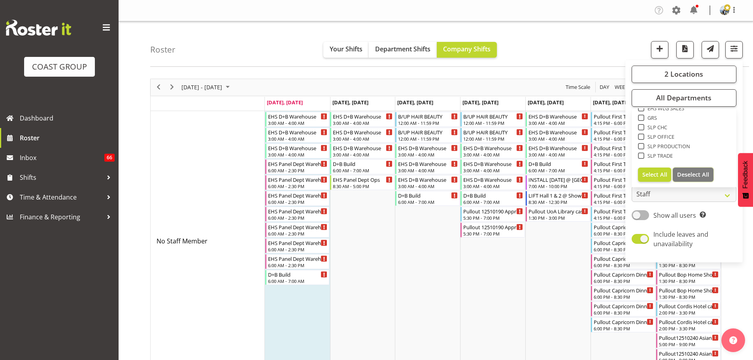
checkbox input "false"
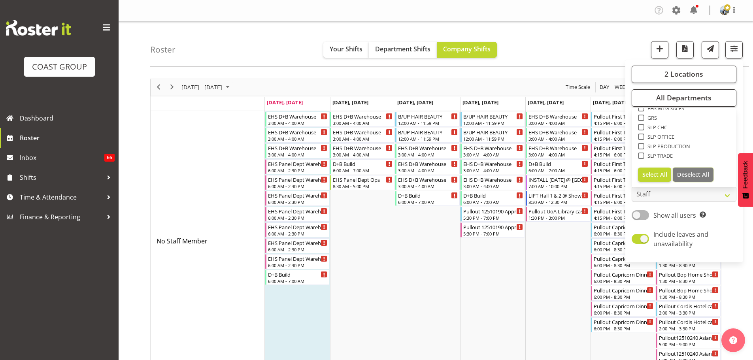
checkbox input "false"
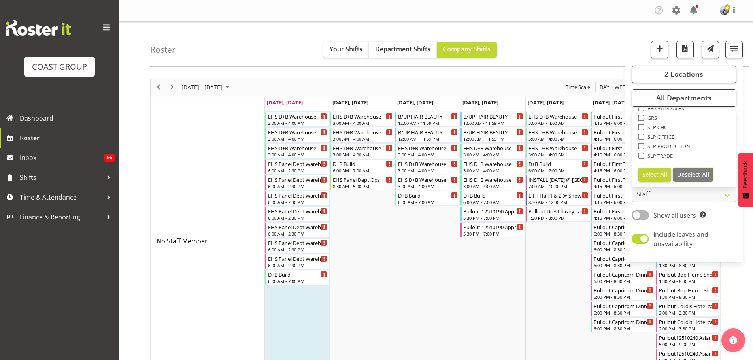
checkbox input "false"
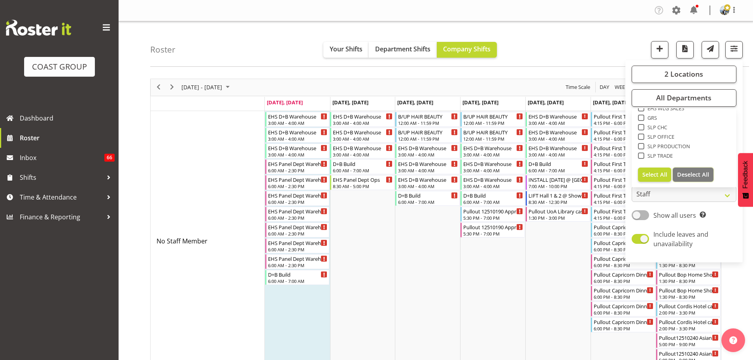
checkbox input "false"
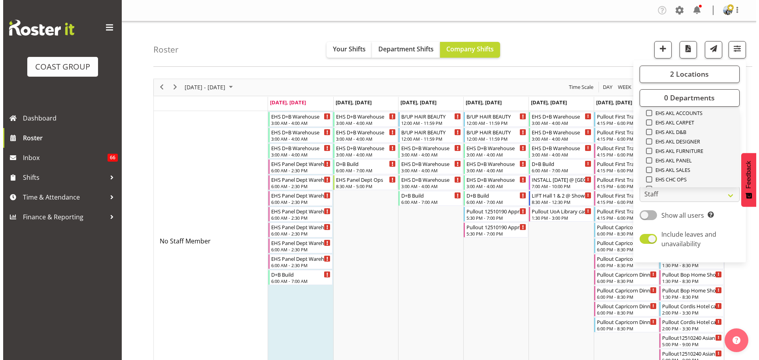
scroll to position [145, 0]
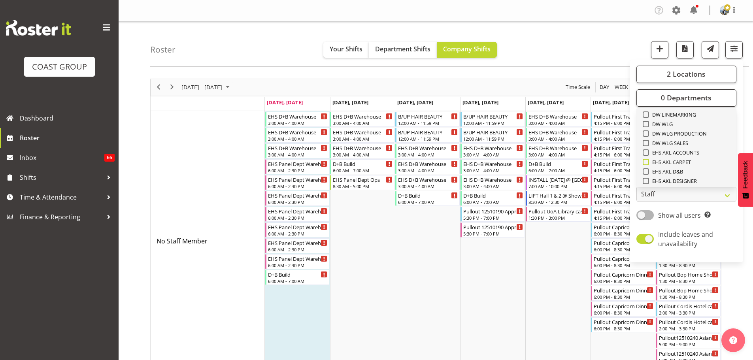
click at [690, 162] on span "EHS AKL CARPET" at bounding box center [670, 162] width 42 height 6
click at [648, 162] on input "EHS AKL CARPET" at bounding box center [645, 161] width 5 height 5
checkbox input "true"
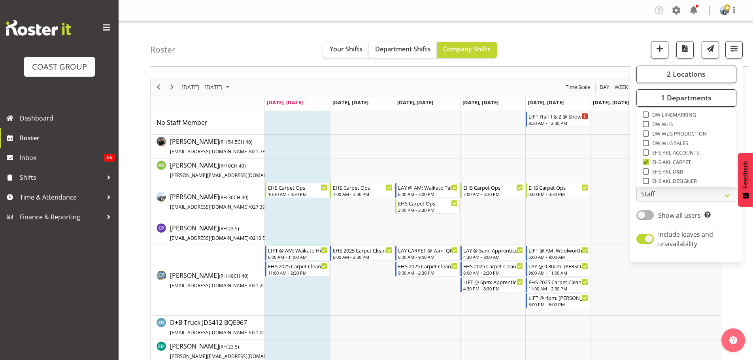
click at [259, 50] on div "Roster Your Shifts Department Shifts Company Shifts 2 Locations Clear CARLTON E…" at bounding box center [449, 43] width 599 height 45
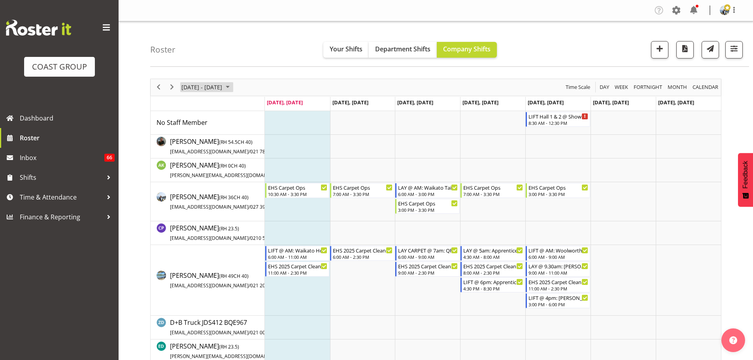
click at [195, 88] on span "October 06 - 12, 2025" at bounding box center [202, 87] width 42 height 10
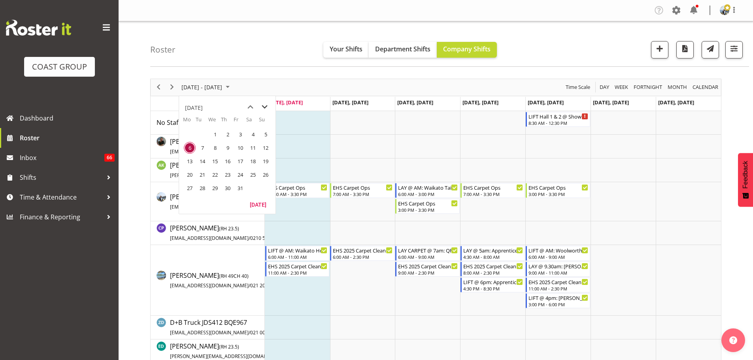
click at [264, 105] on span "next month" at bounding box center [265, 107] width 14 height 14
click at [200, 174] on span "18" at bounding box center [202, 175] width 12 height 12
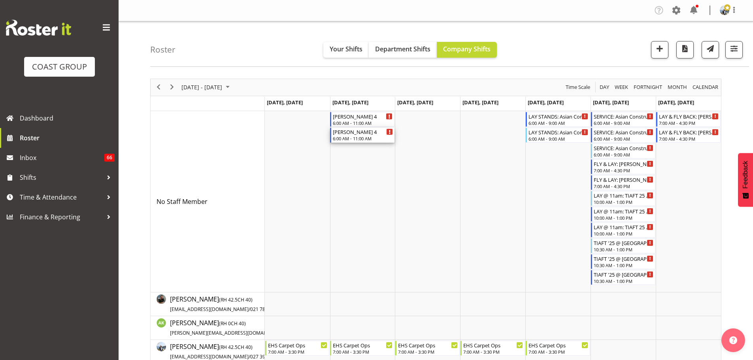
click at [366, 138] on div "6:00 AM - 11:00 AM" at bounding box center [363, 138] width 60 height 6
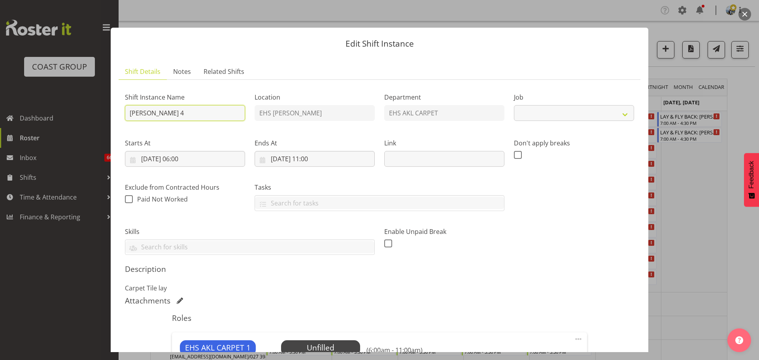
click at [183, 110] on input "LAY - Hall 4" at bounding box center [185, 113] width 120 height 16
select select "10399"
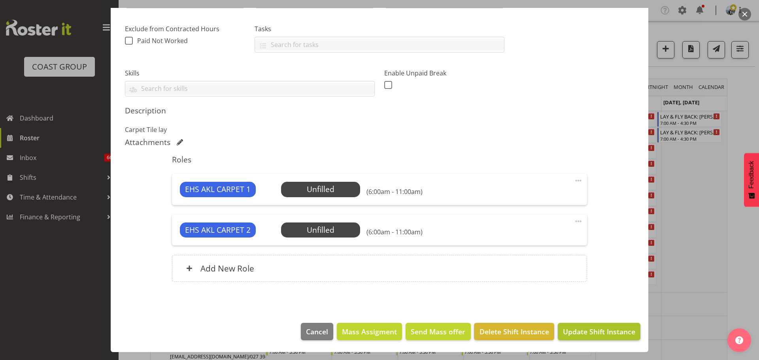
type input "LAY - Hall 4 @ Akl Showgrounds"
click at [603, 325] on button "Update Shift Instance" at bounding box center [599, 331] width 83 height 17
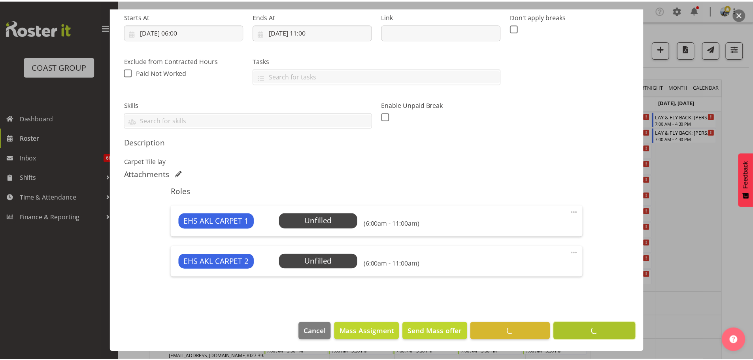
scroll to position [127, 0]
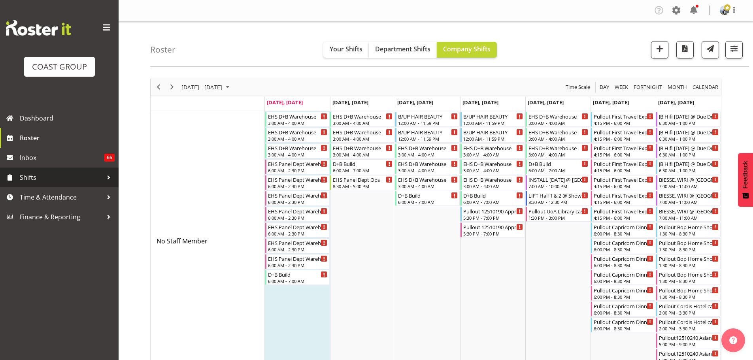
click at [39, 171] on link "Shifts" at bounding box center [59, 178] width 119 height 20
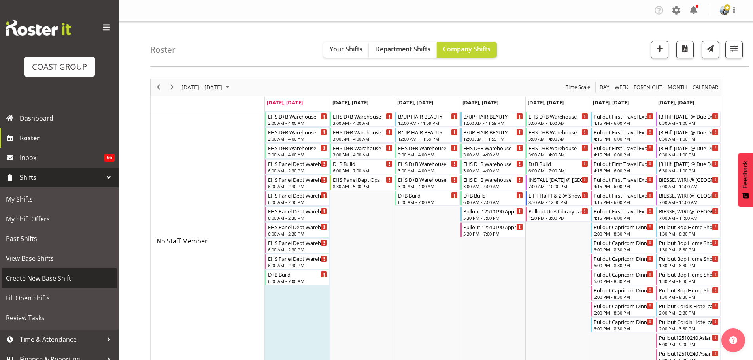
click at [60, 275] on span "Create New Base Shift" at bounding box center [59, 278] width 107 height 12
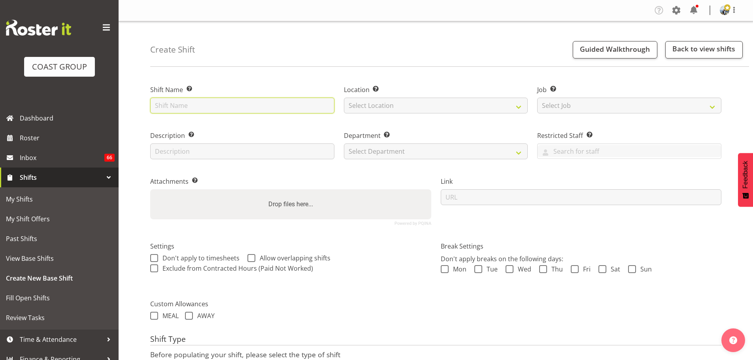
click at [164, 104] on input "text" at bounding box center [242, 106] width 184 height 16
click at [219, 102] on input "text" at bounding box center [242, 106] width 184 height 16
click at [217, 102] on input "text" at bounding box center [242, 106] width 184 height 16
click at [152, 102] on input "text" at bounding box center [242, 106] width 184 height 16
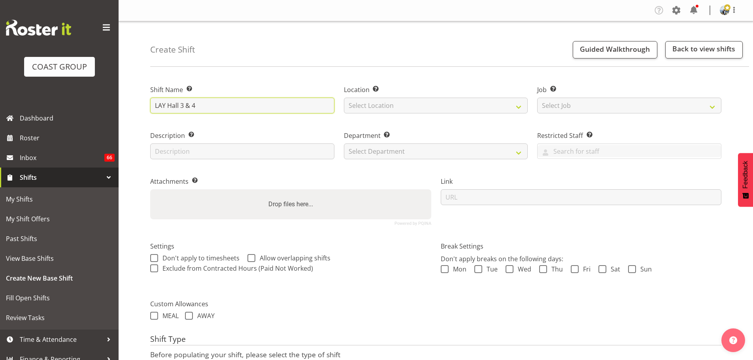
type input "LAY Hall 3 & 4"
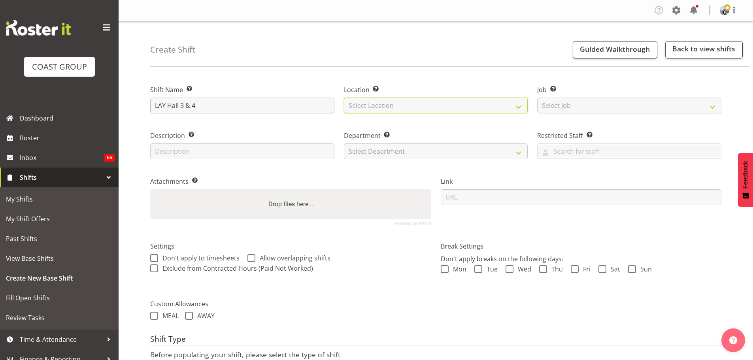
select select "35"
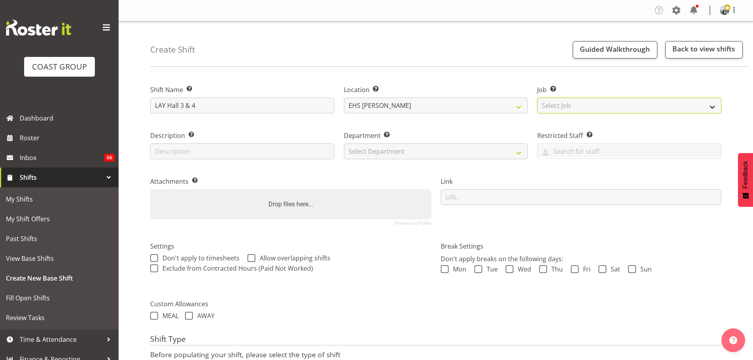
click at [572, 105] on select "Select Job Create new job 1 Carlton Events 1 [PERSON_NAME][GEOGRAPHIC_DATA] 1 […" at bounding box center [629, 106] width 184 height 16
select select "9358"
click at [537, 98] on select "Select Job Create new job 1 Carlton Events 1 [PERSON_NAME][GEOGRAPHIC_DATA] 1 […" at bounding box center [629, 106] width 184 height 16
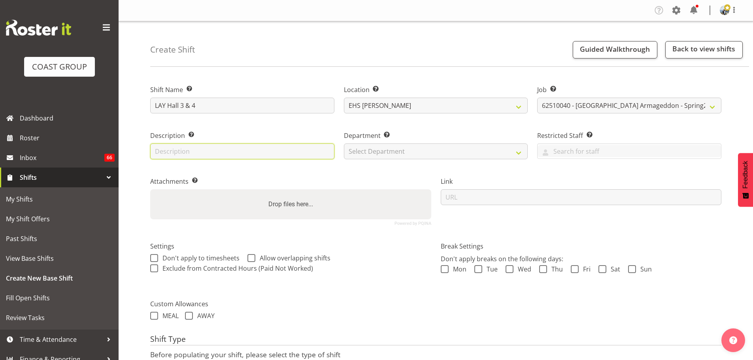
click at [252, 152] on input "text" at bounding box center [242, 152] width 184 height 16
type input "Carpet Tiles - Whole Hall"
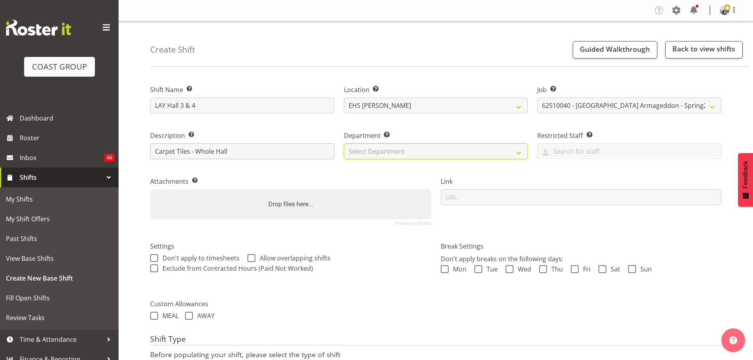
select select "35"
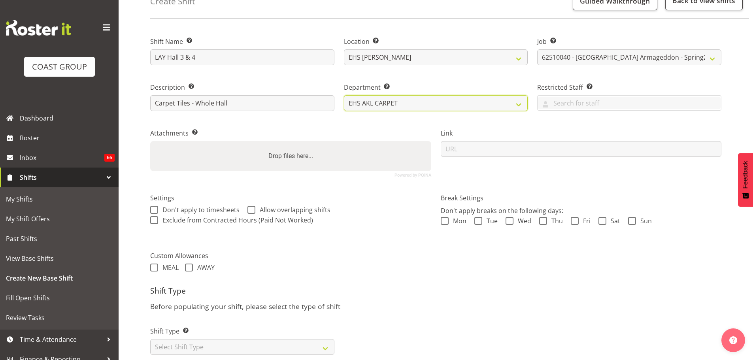
scroll to position [68, 0]
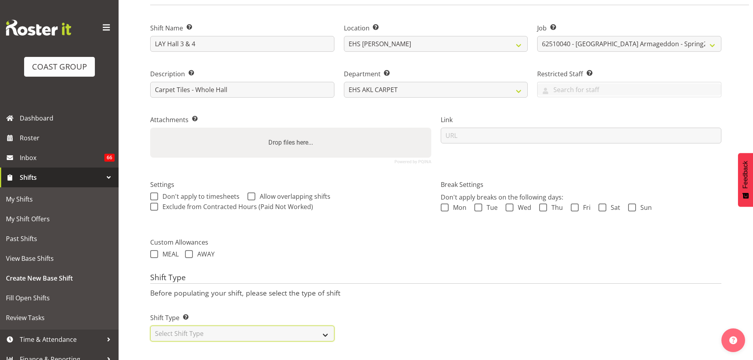
click at [217, 326] on select "Select Shift Type One Off Shift Recurring Shift Rotating Shift" at bounding box center [242, 334] width 184 height 16
click at [150, 326] on select "Select Shift Type One Off Shift Recurring Shift Rotating Shift" at bounding box center [242, 334] width 184 height 16
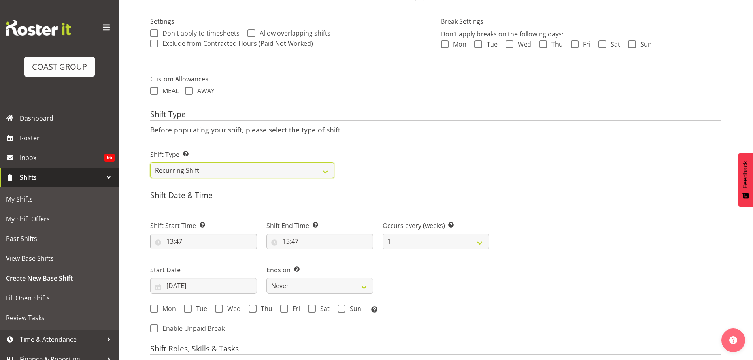
scroll to position [226, 0]
click at [208, 164] on select "One Off Shift Recurring Shift Rotating Shift" at bounding box center [242, 170] width 184 height 16
select select "one_off"
click at [150, 162] on select "One Off Shift Recurring Shift Rotating Shift" at bounding box center [242, 170] width 184 height 16
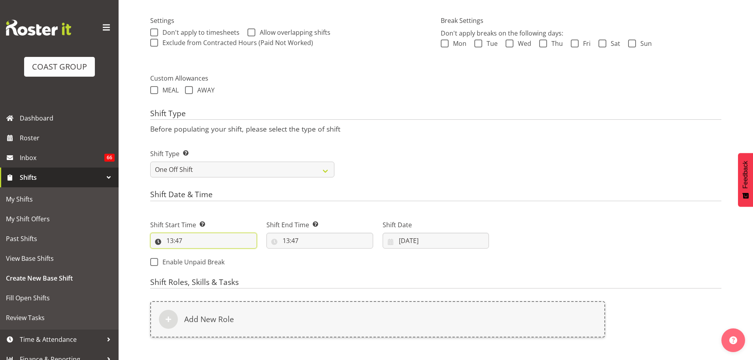
click at [168, 242] on input "13:47" at bounding box center [203, 241] width 107 height 16
click at [204, 261] on select "00 01 02 03 04 05 06 07 08 09 10 11 12 13 14 15 16 17 18 19 20 21 22 23" at bounding box center [204, 261] width 18 height 16
select select "6"
click at [195, 253] on select "00 01 02 03 04 05 06 07 08 09 10 11 12 13 14 15 16 17 18 19 20 21 22 23" at bounding box center [204, 261] width 18 height 16
type input "06:47"
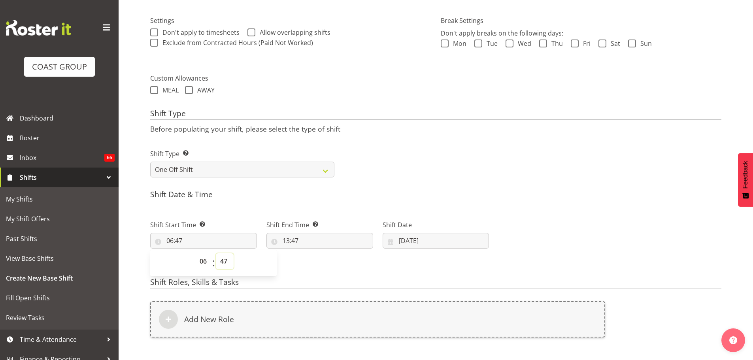
click at [222, 261] on select "00 01 02 03 04 05 06 07 08 09 10 11 12 13 14 15 16 17 18 19 20 21 22 23 24 25 2…" at bounding box center [225, 261] width 18 height 16
click at [202, 258] on select "00 01 02 03 04 05 06 07 08 09 10 11 12 13 14 15 16 17 18 19 20 21 22 23" at bounding box center [204, 261] width 18 height 16
select select "10"
click at [195, 253] on select "00 01 02 03 04 05 06 07 08 09 10 11 12 13 14 15 16 17 18 19 20 21 22 23" at bounding box center [204, 261] width 18 height 16
type input "10:47"
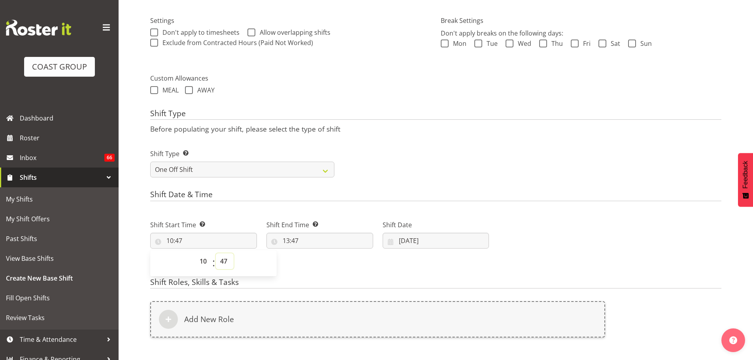
click at [221, 261] on select "00 01 02 03 04 05 06 07 08 09 10 11 12 13 14 15 16 17 18 19 20 21 22 23 24 25 2…" at bounding box center [225, 261] width 18 height 16
select select "30"
type input "10:30"
click at [302, 239] on input "13:47" at bounding box center [319, 241] width 107 height 16
click at [325, 266] on select "00 01 02 03 04 05 06 07 08 09 10 11 12 13 14 15 16 17 18 19 20 21 22 23" at bounding box center [321, 261] width 18 height 16
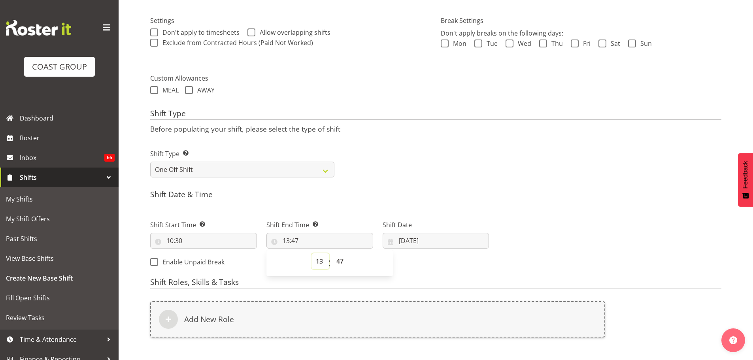
select select "17"
click at [312, 253] on select "00 01 02 03 04 05 06 07 08 09 10 11 12 13 14 15 16 17 18 19 20 21 22 23" at bounding box center [321, 261] width 18 height 16
type input "17:47"
click at [339, 263] on select "00 01 02 03 04 05 06 07 08 09 10 11 12 13 14 15 16 17 18 19 20 21 22 23 24 25 2…" at bounding box center [341, 261] width 18 height 16
select select "0"
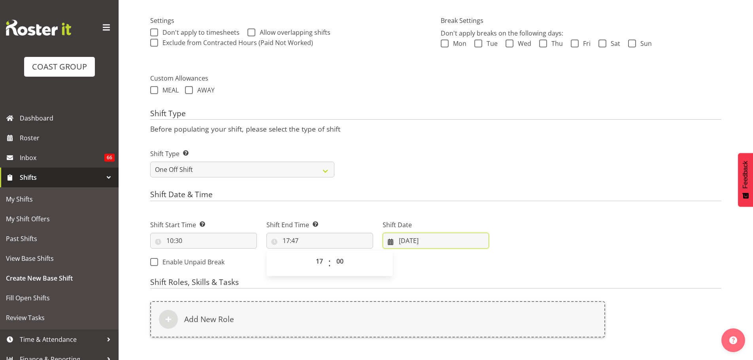
type input "17:00"
click at [425, 239] on input "06/10/2025" at bounding box center [436, 241] width 107 height 16
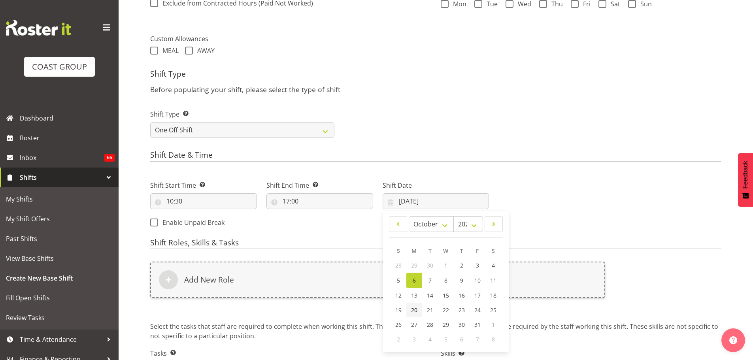
click at [418, 309] on link "20" at bounding box center [414, 310] width 16 height 15
type input "20/10/2025"
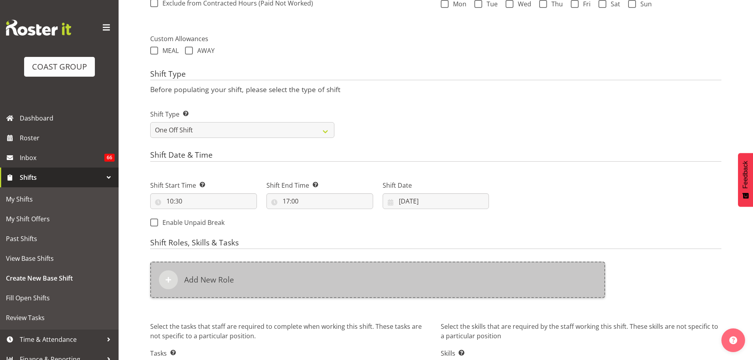
click at [207, 278] on h6 "Add New Role" at bounding box center [209, 279] width 50 height 9
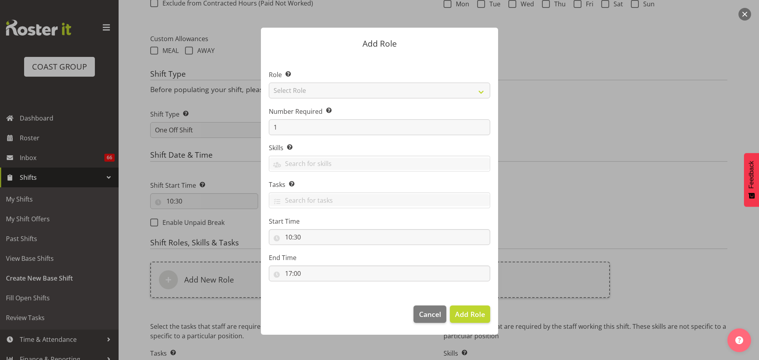
click at [381, 80] on div "Role Select the role you wish to add to the shift. Select Role ACCOUNT MANAGER …" at bounding box center [379, 84] width 221 height 28
click at [380, 86] on select "Select Role ACCOUNT MANAGER ACCOUNT MANAGER DW ACCOUNTS AKL DIANNA VEHICLES AKL…" at bounding box center [379, 91] width 221 height 16
click at [269, 83] on select "Select Role ACCOUNT MANAGER ACCOUNT MANAGER DW ACCOUNTS AKL DIANNA VEHICLES AKL…" at bounding box center [379, 91] width 221 height 16
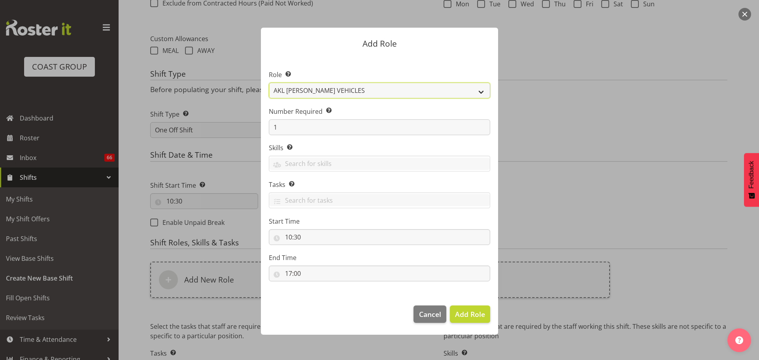
click at [370, 95] on select "ACCOUNT MANAGER ACCOUNT MANAGER DW ACCOUNTS AKL DIANNA VEHICLES AKL RYMER VEHIC…" at bounding box center [379, 91] width 221 height 16
select select "190"
click at [269, 83] on select "ACCOUNT MANAGER ACCOUNT MANAGER DW ACCOUNTS AKL DIANNA VEHICLES AKL RYMER VEHIC…" at bounding box center [379, 91] width 221 height 16
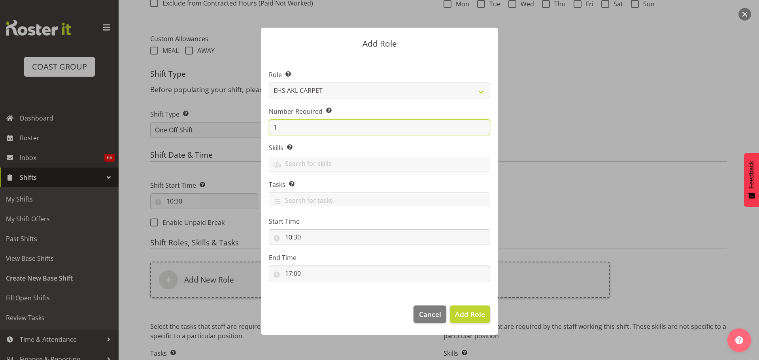
drag, startPoint x: 289, startPoint y: 122, endPoint x: 223, endPoint y: 121, distance: 66.4
click at [223, 121] on form "Add Role Role Select the role you wish to add to the shift. ACCOUNT MANAGER ACC…" at bounding box center [380, 180] width 380 height 344
type input "2"
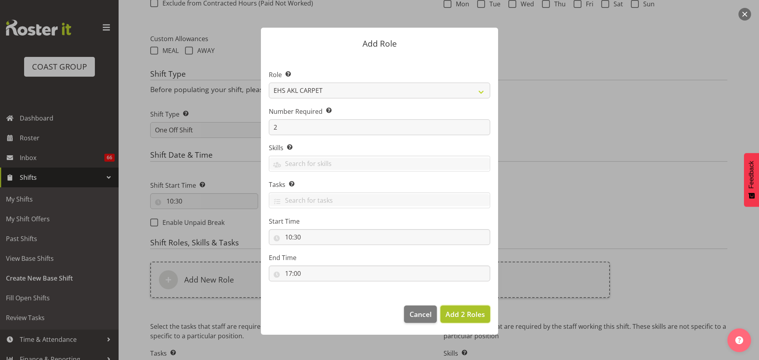
click at [461, 316] on span "Add 2 Roles" at bounding box center [466, 314] width 40 height 9
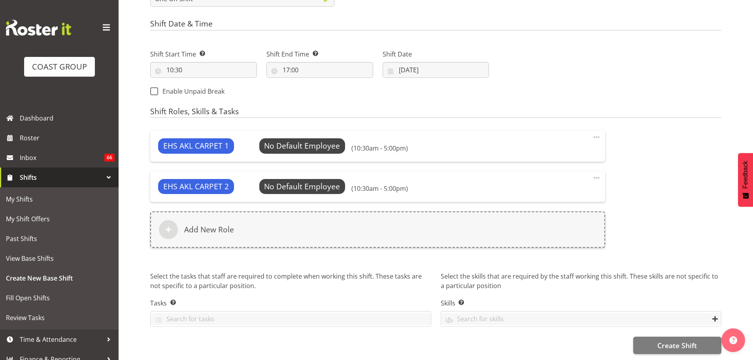
scroll to position [402, 0]
click at [697, 344] on span "Create Shift" at bounding box center [677, 345] width 40 height 10
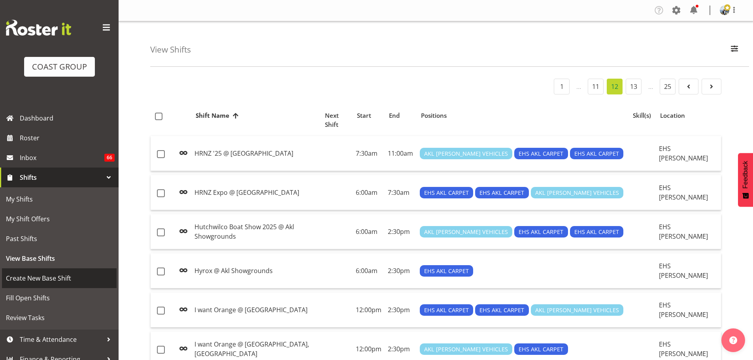
click at [77, 274] on span "Create New Base Shift" at bounding box center [59, 278] width 107 height 12
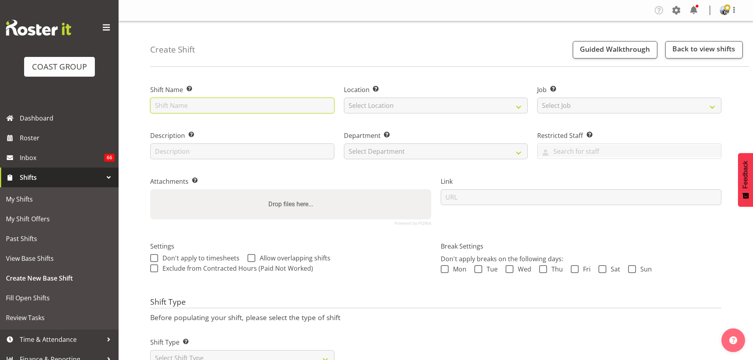
click at [185, 107] on input "text" at bounding box center [242, 106] width 184 height 16
type input "[PERSON_NAME] 1"
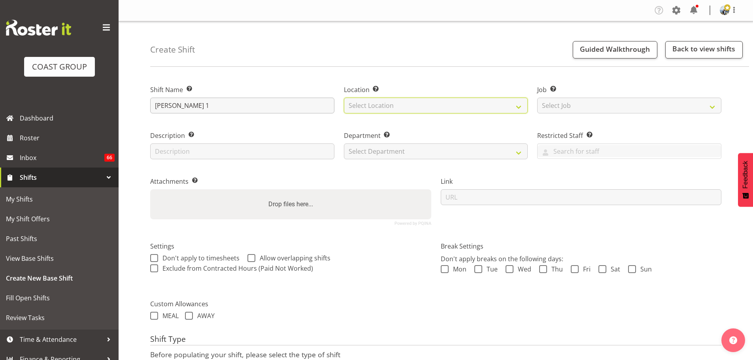
select select "35"
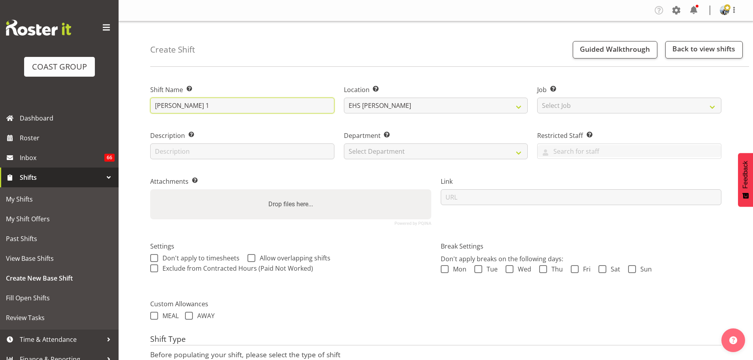
click at [180, 108] on input "[PERSON_NAME] 1" at bounding box center [242, 106] width 184 height 16
click at [259, 110] on input "[PERSON_NAME] 1" at bounding box center [242, 106] width 184 height 16
type input "[PERSON_NAME] 1 @ Akl Showgrounds"
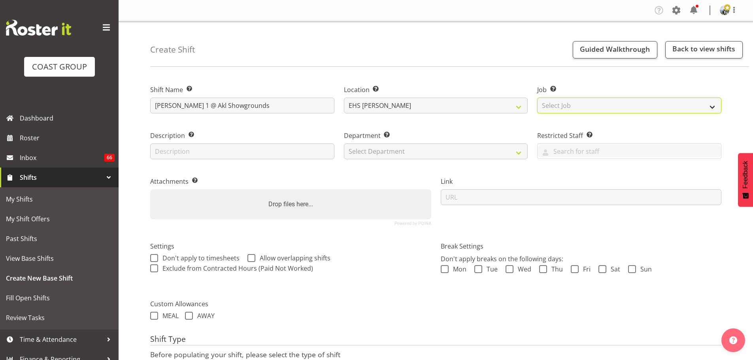
click at [575, 102] on select "Select Job Create new job 1 Carlton Events 1 [PERSON_NAME][GEOGRAPHIC_DATA] 1 […" at bounding box center [629, 106] width 184 height 16
select select "9813"
click at [537, 98] on select "Select Job Create new job 1 Carlton Events 1 [PERSON_NAME][GEOGRAPHIC_DATA] 1 […" at bounding box center [629, 106] width 184 height 16
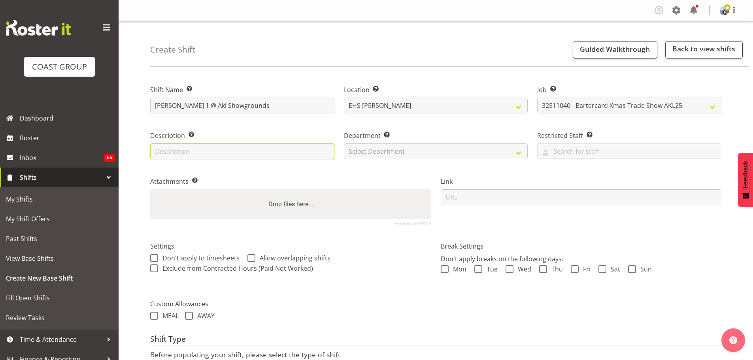
click at [251, 149] on input "text" at bounding box center [242, 152] width 184 height 16
type input "Carpet Tiles - Whole Hall 1"
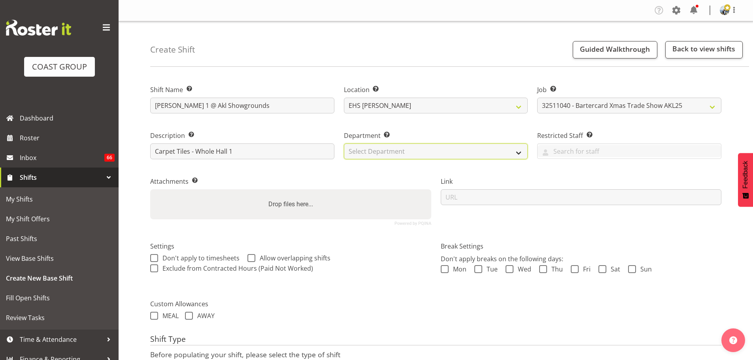
click at [359, 156] on select "Select Department EHS AKL CARPET EHS AKL PANEL EHS AKL CARPET EHS AKL SALES EHS…" at bounding box center [436, 152] width 184 height 16
select select "35"
click at [344, 144] on select "Select Department EHS AKL CARPET EHS AKL PANEL EHS AKL CARPET EHS AKL SALES EHS…" at bounding box center [436, 152] width 184 height 16
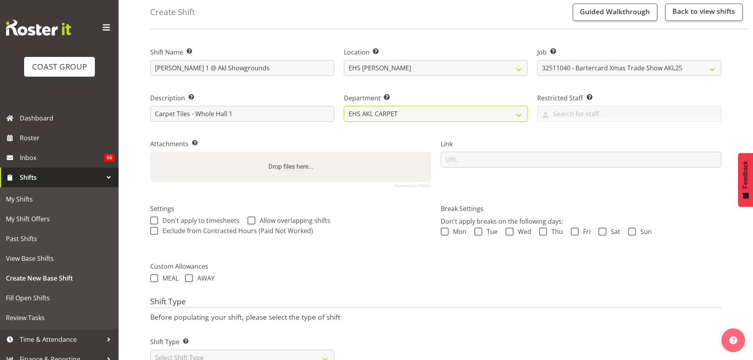
scroll to position [68, 0]
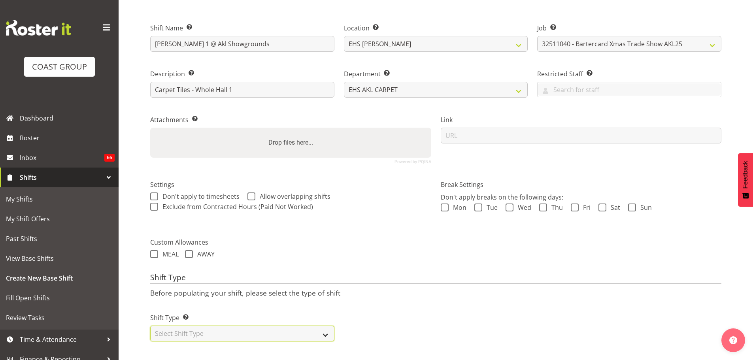
click at [168, 327] on select "Select Shift Type One Off Shift Recurring Shift Rotating Shift" at bounding box center [242, 334] width 184 height 16
select select "one_off"
click at [150, 326] on select "Select Shift Type One Off Shift Recurring Shift Rotating Shift" at bounding box center [242, 334] width 184 height 16
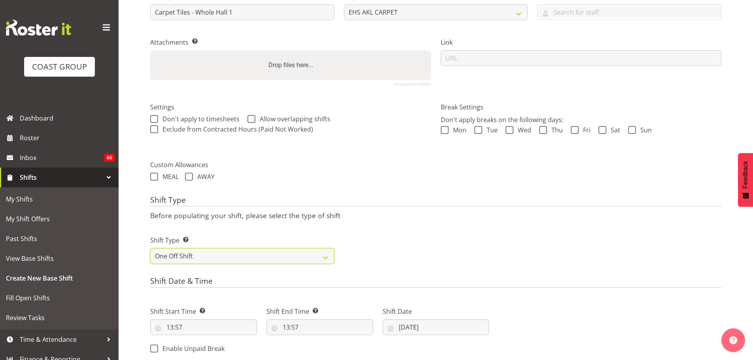
scroll to position [265, 0]
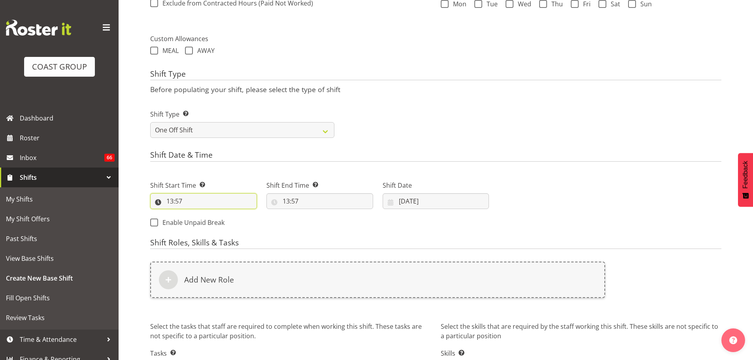
click at [179, 202] on input "13:57" at bounding box center [203, 201] width 107 height 16
click at [201, 224] on select "00 01 02 03 04 05 06 07 08 09 10 11 12 13 14 15 16 17 18 19 20 21 22 23" at bounding box center [204, 222] width 18 height 16
select select "6"
click at [195, 214] on select "00 01 02 03 04 05 06 07 08 09 10 11 12 13 14 15 16 17 18 19 20 21 22 23" at bounding box center [204, 222] width 18 height 16
type input "06:57"
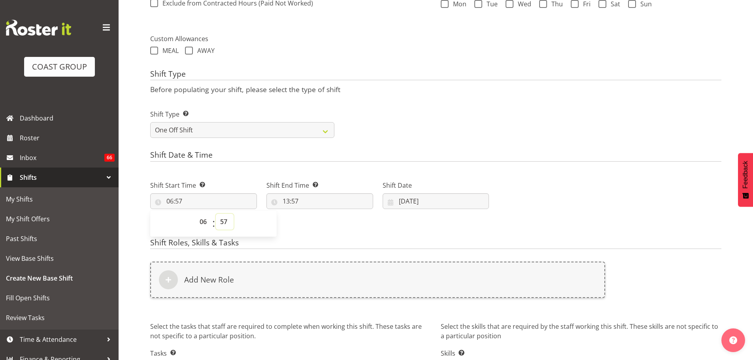
click at [225, 221] on select "00 01 02 03 04 05 06 07 08 09 10 11 12 13 14 15 16 17 18 19 20 21 22 23 24 25 2…" at bounding box center [225, 222] width 18 height 16
select select "0"
type input "06:00"
click at [291, 202] on input "13:57" at bounding box center [319, 201] width 107 height 16
click at [310, 216] on div "00 01 02 03 04 05 06 07 08 09 10 11 12 13 14 15 16 17 18 19 20 21 22 23 : 00 01…" at bounding box center [329, 224] width 127 height 20
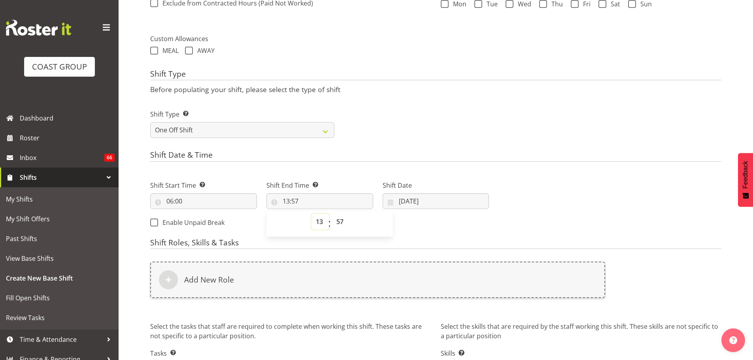
click at [312, 220] on select "00 01 02 03 04 05 06 07 08 09 10 11 12 13 14 15 16 17 18 19 20 21 22 23" at bounding box center [321, 222] width 18 height 16
select select "12"
click at [312, 214] on select "00 01 02 03 04 05 06 07 08 09 10 11 12 13 14 15 16 17 18 19 20 21 22 23" at bounding box center [321, 222] width 18 height 16
type input "12:57"
click at [340, 217] on select "00 01 02 03 04 05 06 07 08 09 10 11 12 13 14 15 16 17 18 19 20 21 22 23 24 25 2…" at bounding box center [341, 222] width 18 height 16
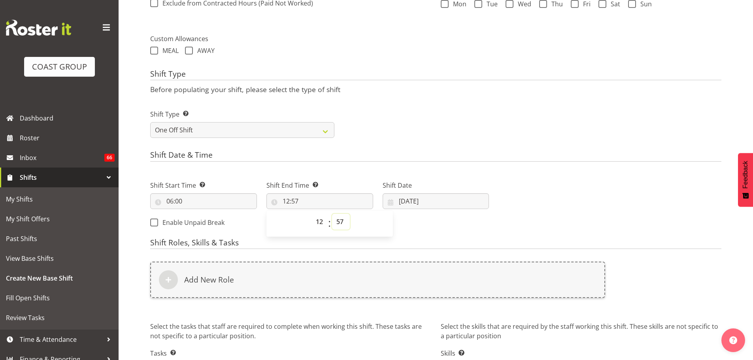
select select "0"
type input "12:00"
click at [434, 231] on div "Shift Start Time Set the time of the day you wish this shift to start 06:00 00 …" at bounding box center [319, 202] width 348 height 64
click at [418, 206] on input "[DATE]" at bounding box center [436, 201] width 107 height 16
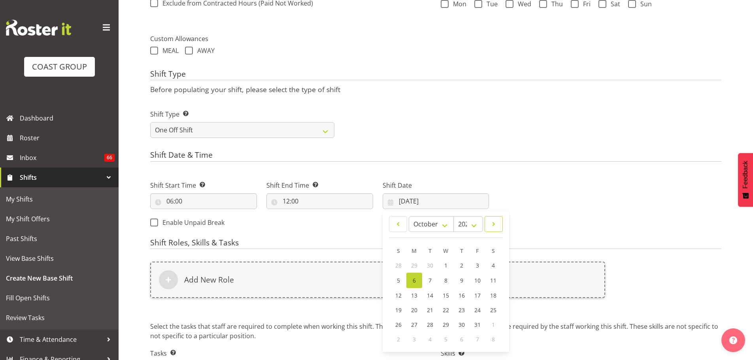
click at [493, 227] on span at bounding box center [494, 223] width 8 height 9
select select "10"
click at [433, 294] on link "11" at bounding box center [430, 294] width 16 height 15
type input "[DATE]"
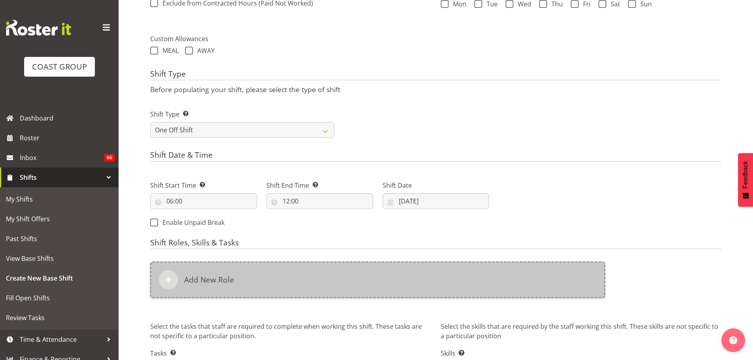
click at [299, 273] on div "Add New Role" at bounding box center [377, 280] width 455 height 36
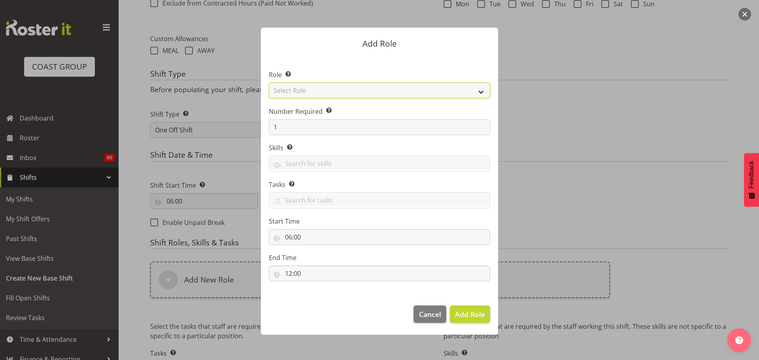
click at [278, 92] on select "Select Role ACCOUNT MANAGER ACCOUNT MANAGER DW ACCOUNTS [PERSON_NAME] VEHICLES …" at bounding box center [379, 91] width 221 height 16
select select "190"
click at [269, 83] on select "Select Role ACCOUNT MANAGER ACCOUNT MANAGER DW ACCOUNTS [PERSON_NAME] VEHICLES …" at bounding box center [379, 91] width 221 height 16
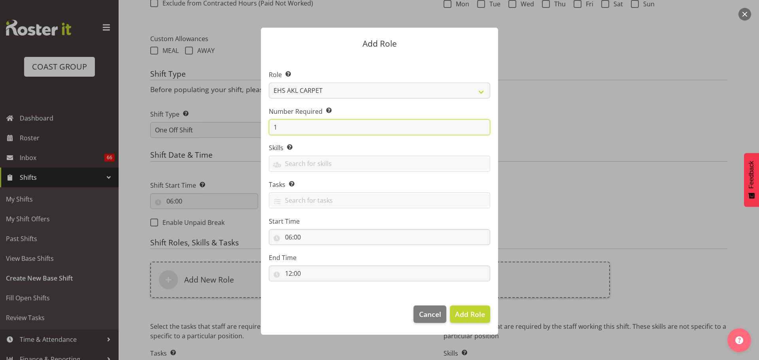
drag, startPoint x: 291, startPoint y: 125, endPoint x: 242, endPoint y: 125, distance: 49.0
click at [242, 125] on form "Add Role Role Select the role you wish to add to the shift. ACCOUNT MANAGER ACC…" at bounding box center [380, 180] width 380 height 344
type input "2"
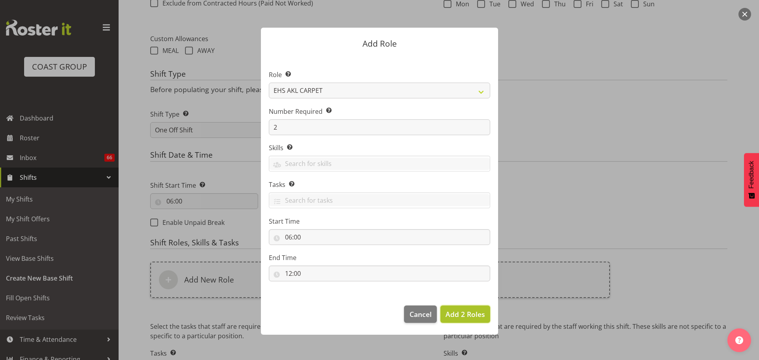
click at [464, 319] on span "Add 2 Roles" at bounding box center [466, 314] width 40 height 9
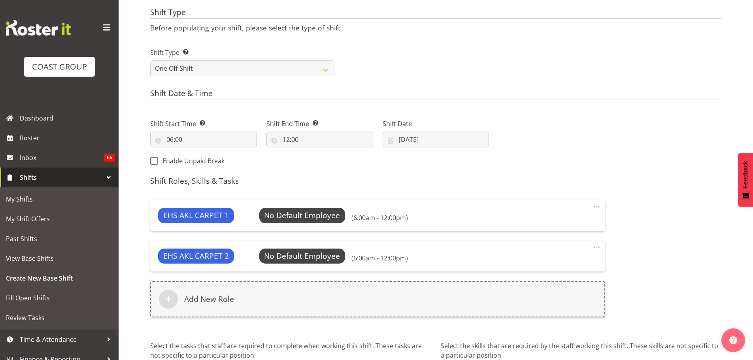
scroll to position [402, 0]
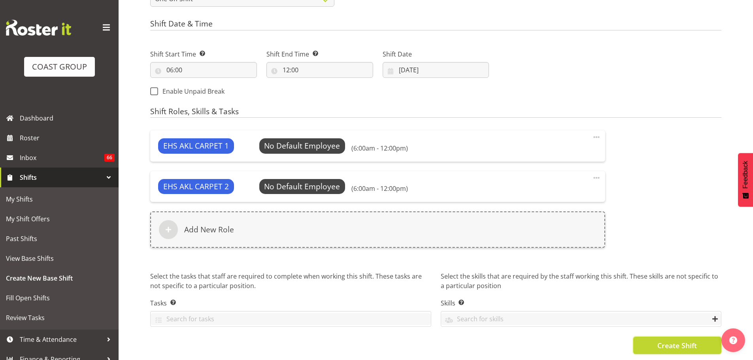
click at [689, 344] on span "Create Shift" at bounding box center [677, 345] width 40 height 10
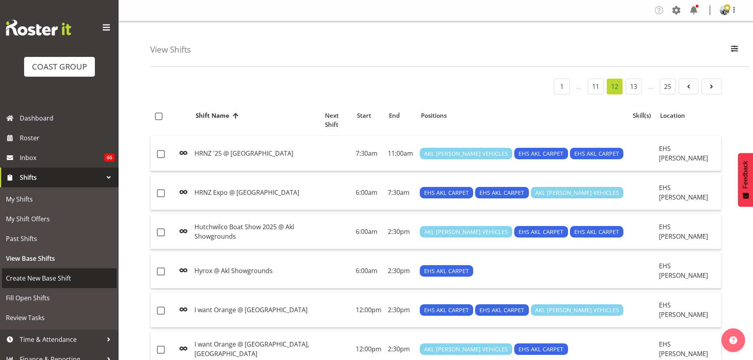
click at [48, 282] on span "Create New Base Shift" at bounding box center [59, 278] width 107 height 12
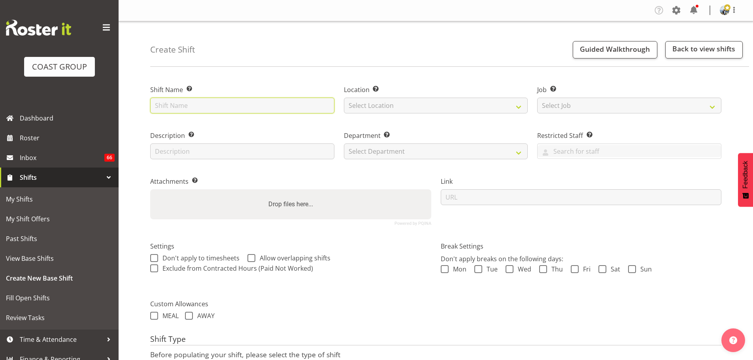
click at [303, 102] on input "text" at bounding box center [242, 106] width 184 height 16
click at [173, 107] on input "text" at bounding box center [242, 106] width 184 height 16
type input "[PERSON_NAME] 4"
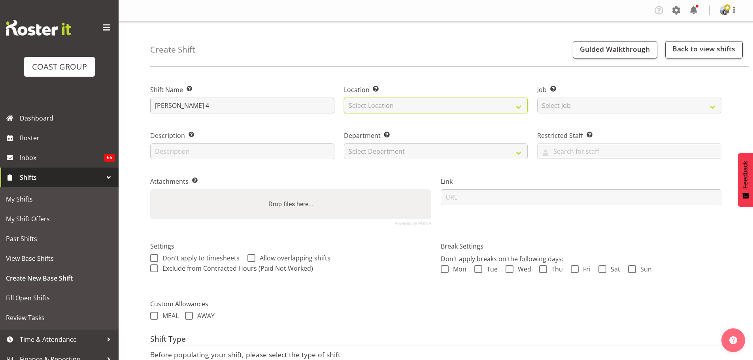
select select "35"
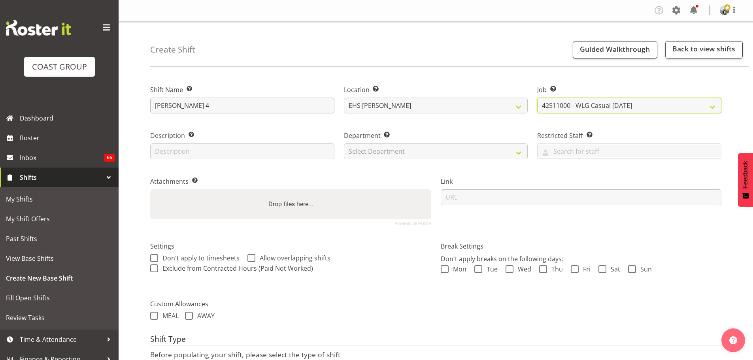
select select "10399"
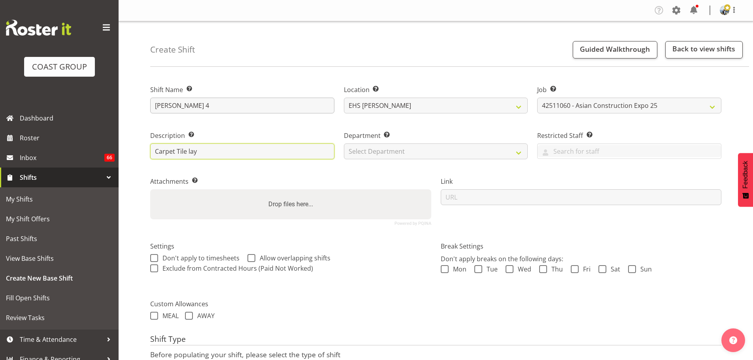
type input "Carpet Tile lay"
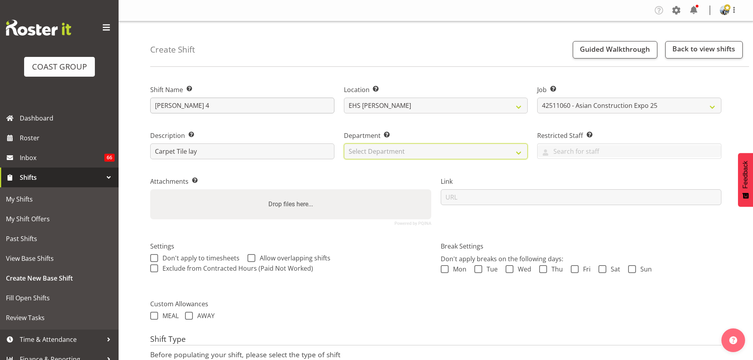
select select "35"
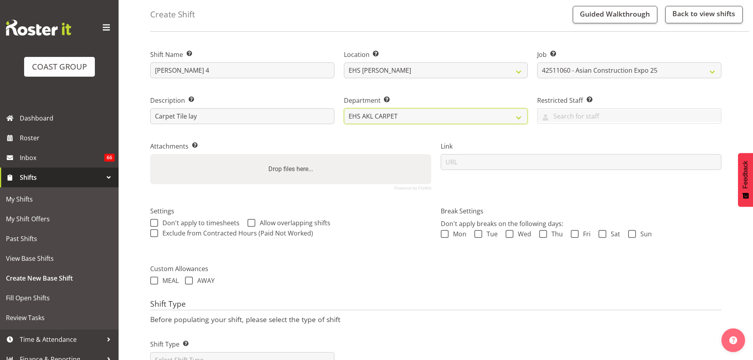
scroll to position [68, 0]
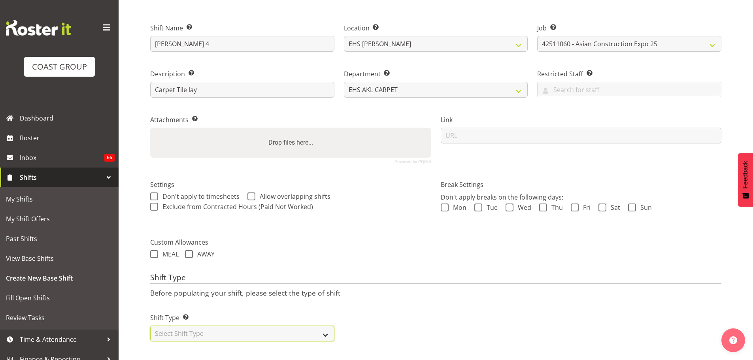
click at [275, 331] on select "Select Shift Type One Off Shift Recurring Shift Rotating Shift" at bounding box center [242, 334] width 184 height 16
select select "one_off"
click at [150, 326] on select "Select Shift Type One Off Shift Recurring Shift Rotating Shift" at bounding box center [242, 334] width 184 height 16
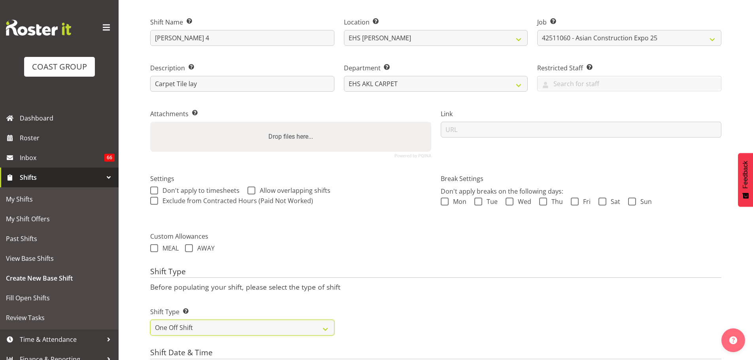
scroll to position [265, 0]
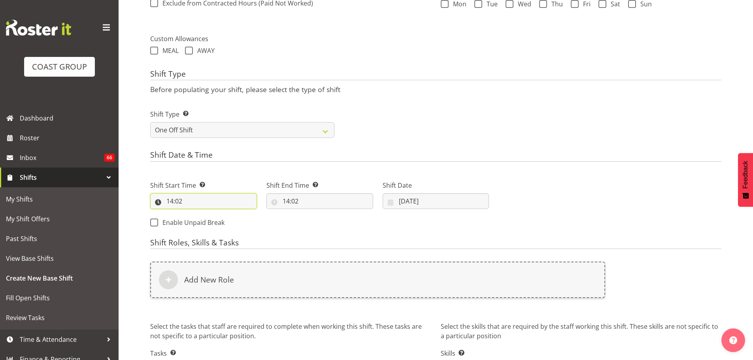
click at [175, 204] on input "14:02" at bounding box center [203, 201] width 107 height 16
click at [204, 227] on select "00 01 02 03 04 05 06 07 08 09 10 11 12 13 14 15 16 17 18 19 20 21 22 23" at bounding box center [204, 222] width 18 height 16
select select "6"
click at [195, 214] on select "00 01 02 03 04 05 06 07 08 09 10 11 12 13 14 15 16 17 18 19 20 21 22 23" at bounding box center [204, 222] width 18 height 16
type input "06:02"
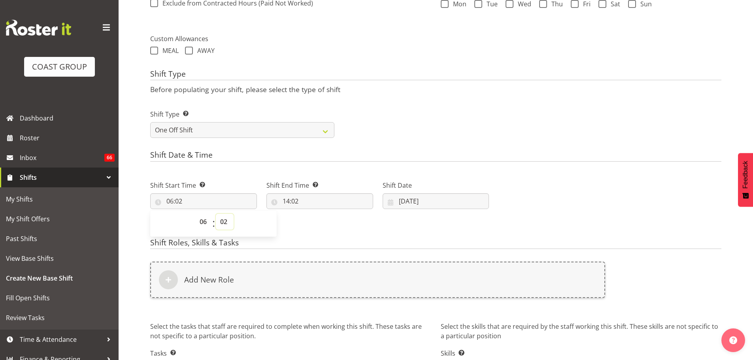
click at [226, 222] on select "00 01 02 03 04 05 06 07 08 09 10 11 12 13 14 15 16 17 18 19 20 21 22 23 24 25 2…" at bounding box center [225, 222] width 18 height 16
select select "0"
click at [216, 214] on select "00 01 02 03 04 05 06 07 08 09 10 11 12 13 14 15 16 17 18 19 20 21 22 23 24 25 2…" at bounding box center [225, 222] width 18 height 16
type input "06:00"
click at [295, 195] on input "14:02" at bounding box center [319, 201] width 107 height 16
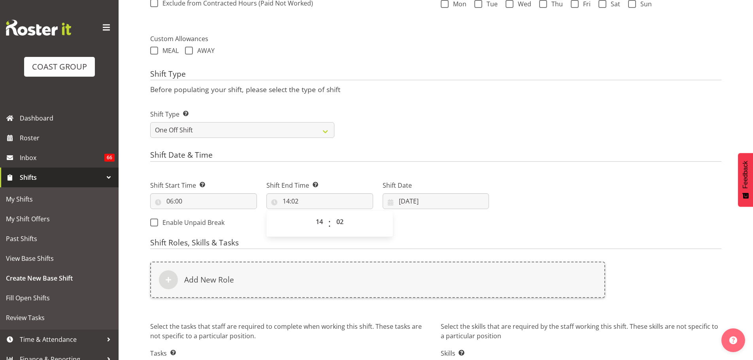
click at [323, 230] on span "00 01 02 03 04 05 06 07 08 09 10 11 12 13 14 15 16 17 18 19 20 21 22 23" at bounding box center [321, 224] width 18 height 20
click at [322, 225] on select "00 01 02 03 04 05 06 07 08 09 10 11 12 13 14 15 16 17 18 19 20 21 22 23" at bounding box center [321, 222] width 18 height 16
select select "11"
click at [312, 214] on select "00 01 02 03 04 05 06 07 08 09 10 11 12 13 14 15 16 17 18 19 20 21 22 23" at bounding box center [321, 222] width 18 height 16
type input "11:02"
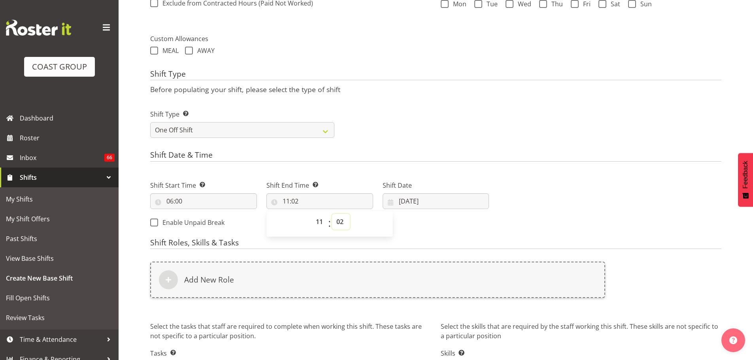
click at [342, 223] on select "00 01 02 03 04 05 06 07 08 09 10 11 12 13 14 15 16 17 18 19 20 21 22 23 24 25 2…" at bounding box center [341, 222] width 18 height 16
select select "0"
click at [332, 214] on select "00 01 02 03 04 05 06 07 08 09 10 11 12 13 14 15 16 17 18 19 20 21 22 23 24 25 2…" at bounding box center [341, 222] width 18 height 16
type input "11:00"
click at [421, 203] on input "[DATE]" at bounding box center [436, 201] width 107 height 16
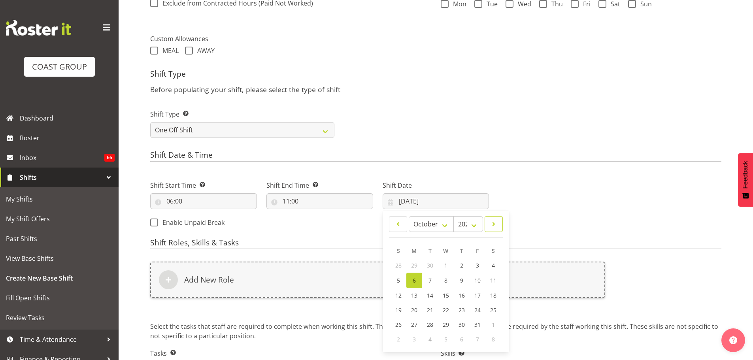
click at [486, 224] on link at bounding box center [494, 224] width 18 height 16
select select "10"
click at [426, 310] on link "18" at bounding box center [430, 309] width 16 height 15
type input "[DATE]"
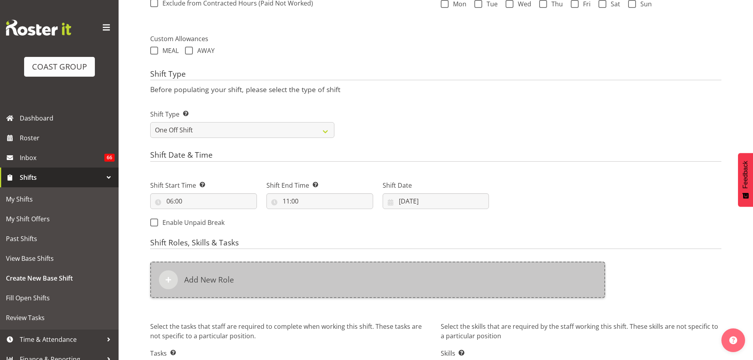
click at [201, 269] on div "Add New Role" at bounding box center [377, 280] width 455 height 36
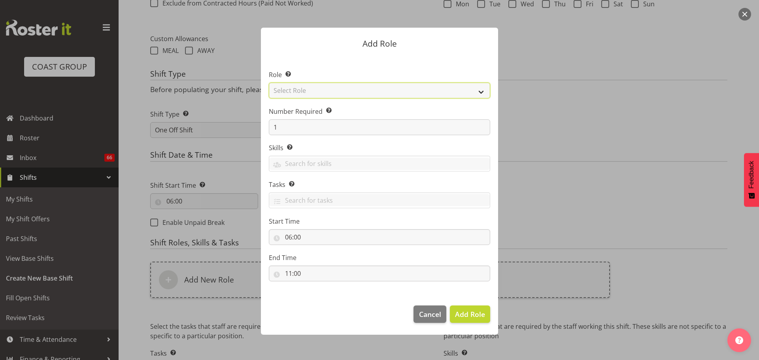
click at [323, 98] on select "Select Role ACCOUNT MANAGER ACCOUNT MANAGER DW ACCOUNTS [PERSON_NAME] VEHICLES …" at bounding box center [379, 91] width 221 height 16
select select "190"
click at [269, 83] on select "Select Role ACCOUNT MANAGER ACCOUNT MANAGER DW ACCOUNTS [PERSON_NAME] VEHICLES …" at bounding box center [379, 91] width 221 height 16
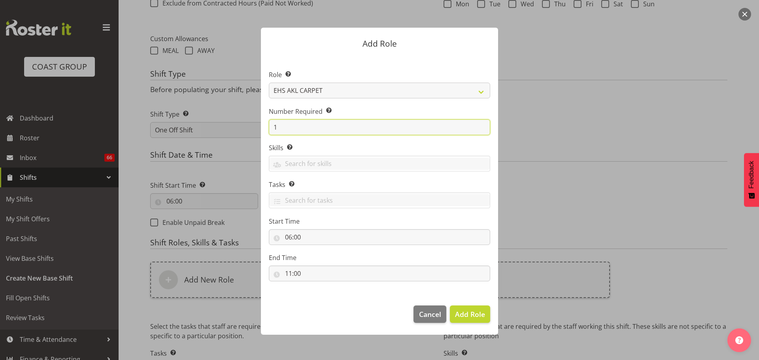
drag, startPoint x: 287, startPoint y: 132, endPoint x: 243, endPoint y: 126, distance: 44.3
click at [243, 126] on form "Add Role Role Select the role you wish to add to the shift. ACCOUNT MANAGER ACC…" at bounding box center [380, 180] width 380 height 344
type input "2"
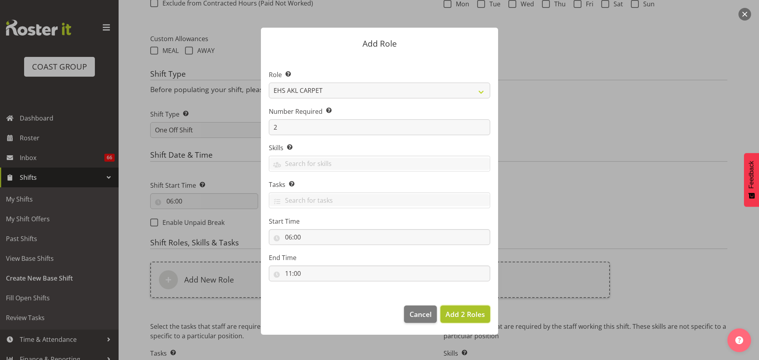
click at [457, 314] on span "Add 2 Roles" at bounding box center [466, 314] width 40 height 9
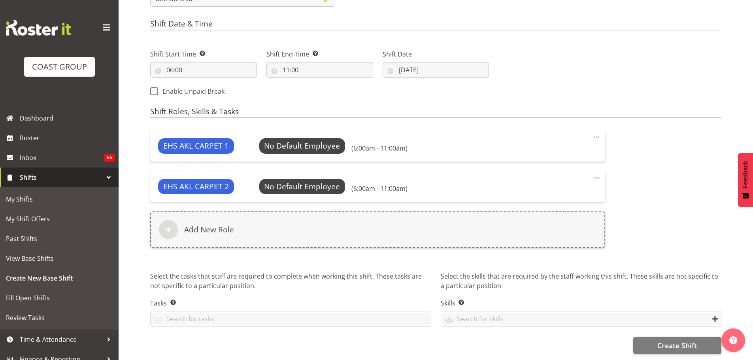
scroll to position [402, 0]
click at [699, 337] on button "Create Shift" at bounding box center [677, 345] width 88 height 17
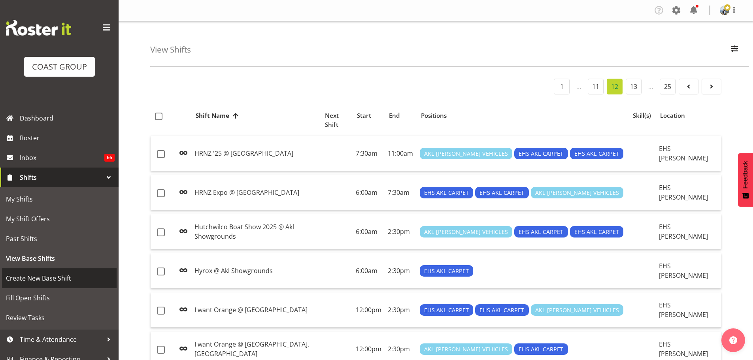
click at [57, 276] on span "Create New Base Shift" at bounding box center [59, 278] width 107 height 12
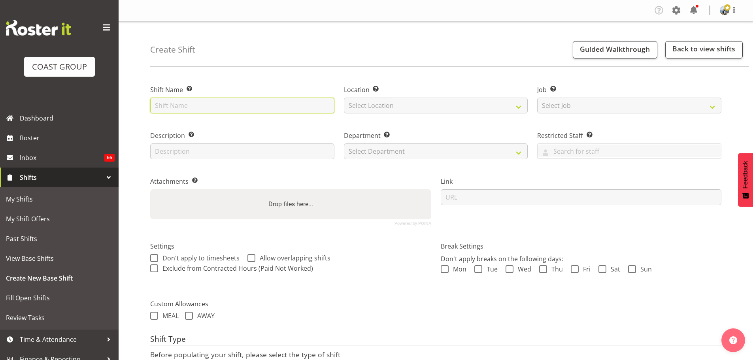
click at [170, 110] on input "text" at bounding box center [242, 106] width 184 height 16
click at [172, 108] on input "LIFT - Hall 1 & 4" at bounding box center [242, 106] width 184 height 16
click at [231, 102] on input "LIFT Hall 1 & 4" at bounding box center [242, 106] width 184 height 16
type input "LIFT Hall 1 & 4 @ Akl Showgrounds"
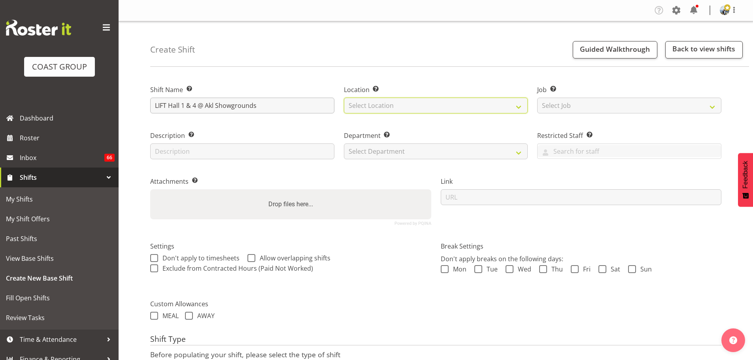
select select "35"
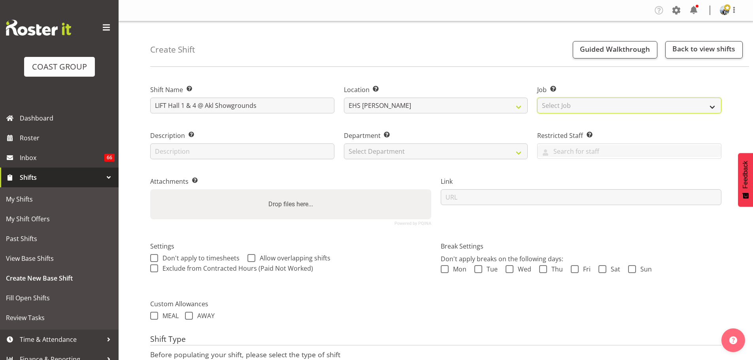
click at [570, 110] on select "Select Job Create new job 1 Carlton Events 1 [PERSON_NAME][GEOGRAPHIC_DATA] 1 […" at bounding box center [629, 106] width 184 height 16
select select "10399"
click at [537, 98] on select "Select Job Create new job 1 Carlton Events 1 [PERSON_NAME][GEOGRAPHIC_DATA] 1 […" at bounding box center [629, 106] width 184 height 16
click at [370, 159] on div "Department Set the department that the shift relates to. Select Department EHS …" at bounding box center [436, 143] width 194 height 46
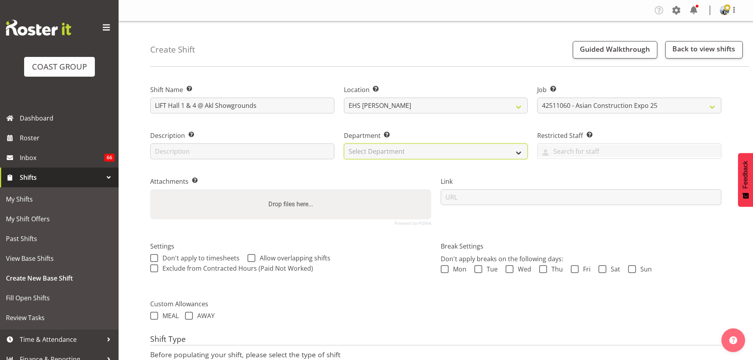
click at [370, 154] on select "Select Department EHS AKL CARPET EHS AKL PANEL EHS AKL CARPET EHS AKL SALES EHS…" at bounding box center [436, 152] width 184 height 16
select select "35"
click at [344, 144] on select "Select Department EHS AKL CARPET EHS AKL PANEL EHS AKL CARPET EHS AKL SALES EHS…" at bounding box center [436, 152] width 184 height 16
click at [248, 143] on div "Description Provide a description of the shift if required." at bounding box center [242, 145] width 184 height 28
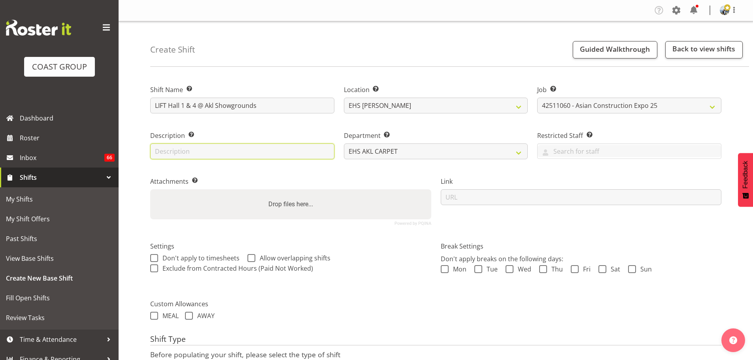
click at [242, 149] on input "text" at bounding box center [242, 152] width 184 height 16
click at [219, 147] on input "text" at bounding box center [242, 152] width 184 height 16
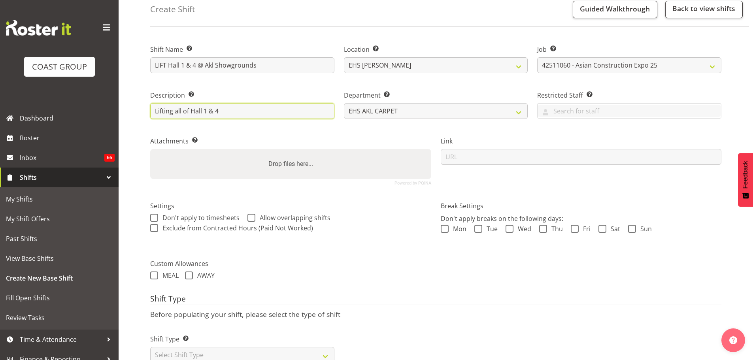
scroll to position [68, 0]
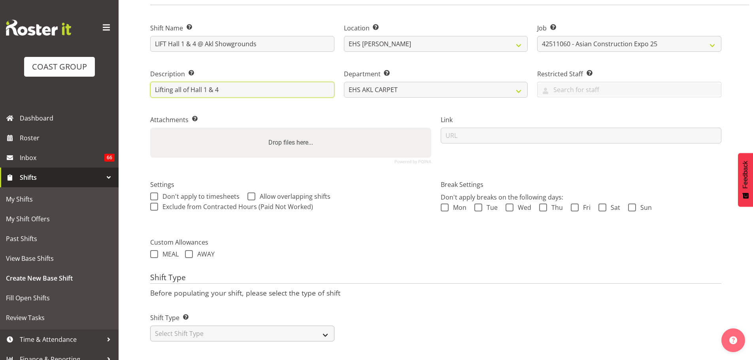
type input "Lifting all of Hall 1 & 4"
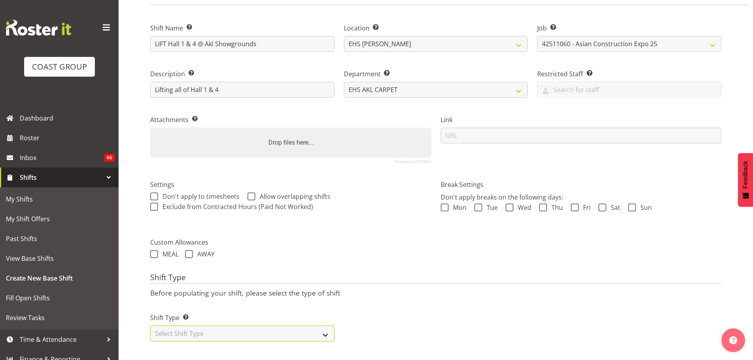
click at [234, 327] on select "Select Shift Type One Off Shift Recurring Shift Rotating Shift" at bounding box center [242, 334] width 184 height 16
select select "one_off"
click at [150, 326] on select "Select Shift Type One Off Shift Recurring Shift Rotating Shift" at bounding box center [242, 334] width 184 height 16
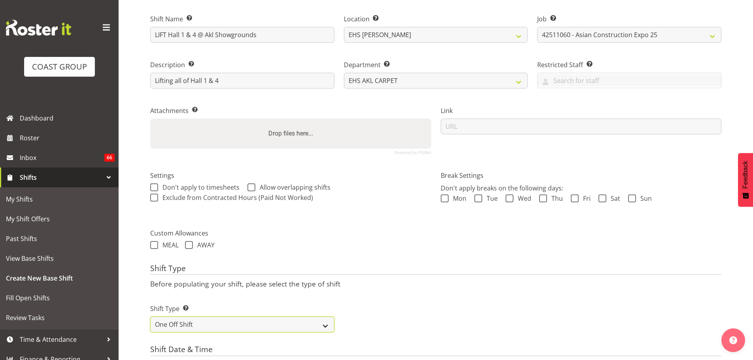
scroll to position [265, 0]
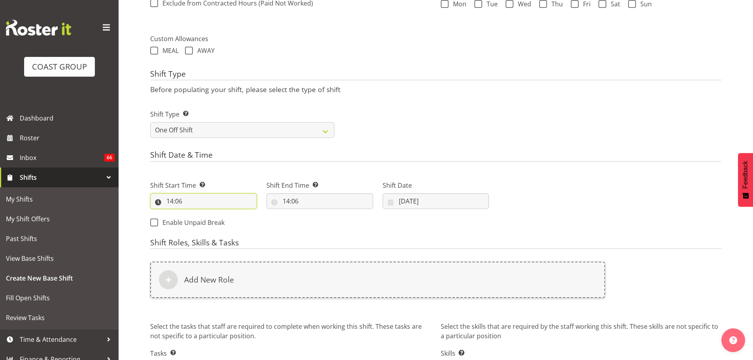
click at [177, 195] on input "14:06" at bounding box center [203, 201] width 107 height 16
click at [205, 218] on select "00 01 02 03 04 05 06 07 08 09 10 11 12 13 14 15 16 17 18 19 20 21 22 23" at bounding box center [204, 222] width 18 height 16
select select "6"
click at [195, 214] on select "00 01 02 03 04 05 06 07 08 09 10 11 12 13 14 15 16 17 18 19 20 21 22 23" at bounding box center [204, 222] width 18 height 16
type input "06:06"
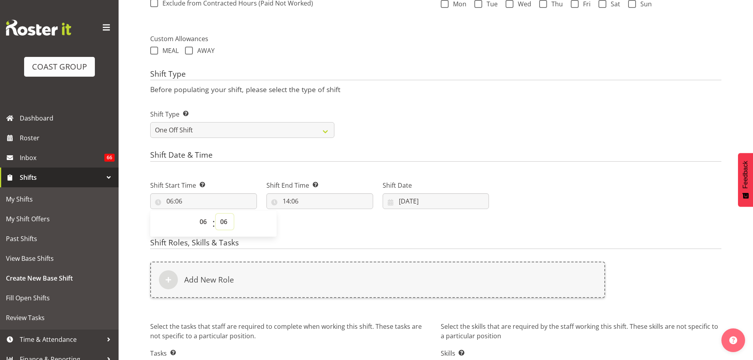
click at [224, 221] on select "00 01 02 03 04 05 06 07 08 09 10 11 12 13 14 15 16 17 18 19 20 21 22 23 24 25 2…" at bounding box center [225, 222] width 18 height 16
select select "0"
click at [216, 214] on select "00 01 02 03 04 05 06 07 08 09 10 11 12 13 14 15 16 17 18 19 20 21 22 23 24 25 2…" at bounding box center [225, 222] width 18 height 16
type input "06:00"
click at [295, 202] on input "14:06" at bounding box center [319, 201] width 107 height 16
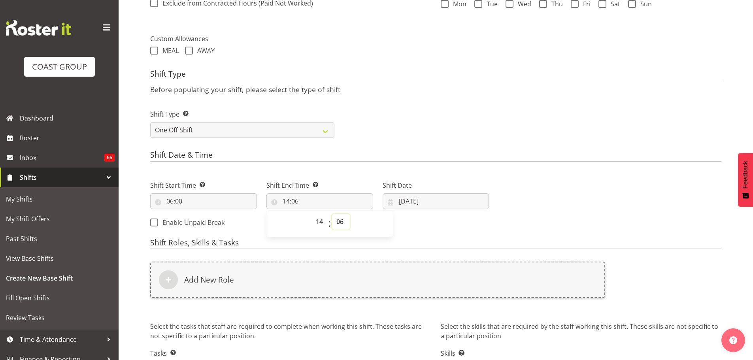
click at [340, 222] on select "00 01 02 03 04 05 06 07 08 09 10 11 12 13 14 15 16 17 18 19 20 21 22 23 24 25 2…" at bounding box center [341, 222] width 18 height 16
select select "30"
type input "14:30"
click at [436, 202] on input "[DATE]" at bounding box center [436, 201] width 107 height 16
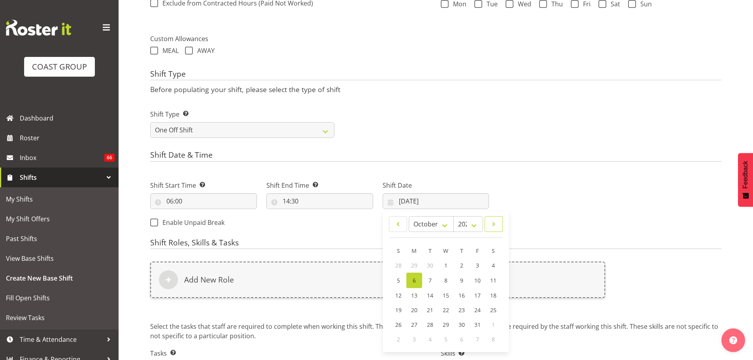
click at [487, 227] on link at bounding box center [494, 224] width 18 height 16
select select "10"
click at [431, 319] on link "25" at bounding box center [430, 324] width 16 height 15
type input "[DATE]"
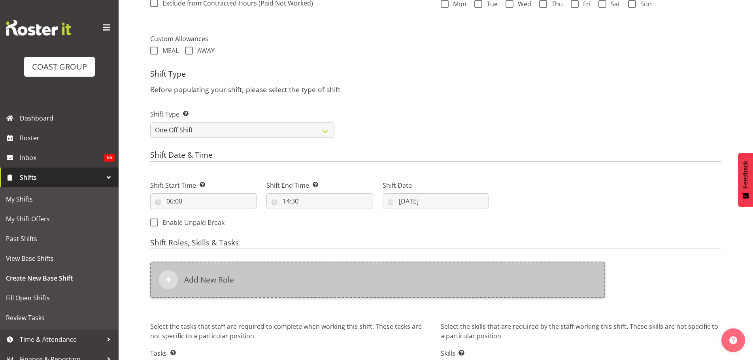
click at [320, 277] on div "Add New Role" at bounding box center [377, 280] width 455 height 36
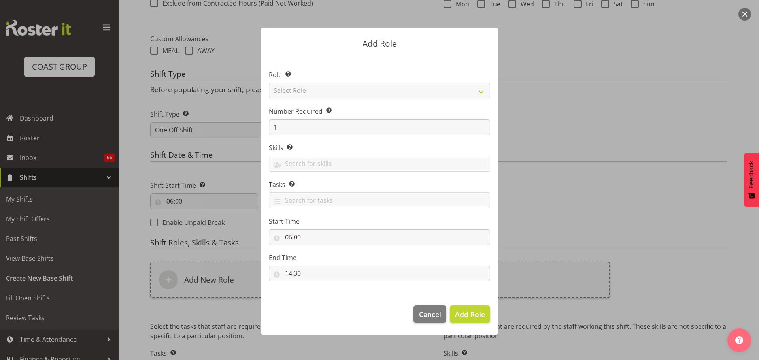
click at [335, 79] on div "Role Select the role you wish to add to the shift. Select Role ACCOUNT MANAGER …" at bounding box center [379, 84] width 221 height 28
click at [332, 88] on select "Select Role ACCOUNT MANAGER ACCOUNT MANAGER DW ACCOUNTS [PERSON_NAME] VEHICLES …" at bounding box center [379, 91] width 221 height 16
select select "190"
click at [269, 83] on select "Select Role ACCOUNT MANAGER ACCOUNT MANAGER DW ACCOUNTS [PERSON_NAME] VEHICLES …" at bounding box center [379, 91] width 221 height 16
drag, startPoint x: 306, startPoint y: 131, endPoint x: 189, endPoint y: 114, distance: 119.0
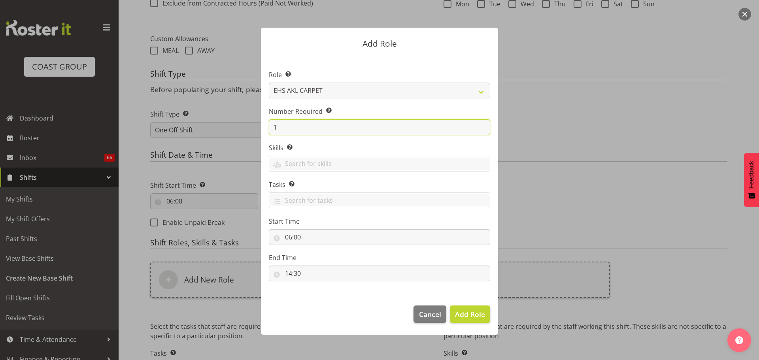
click at [189, 114] on div "Add Role Role Select the role you wish to add to the shift. ACCOUNT MANAGER ACC…" at bounding box center [379, 180] width 759 height 360
type input "2"
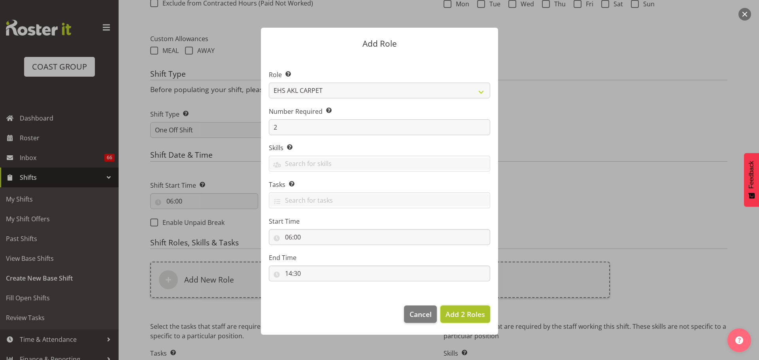
click at [461, 307] on button "Add 2 Roles" at bounding box center [465, 314] width 50 height 17
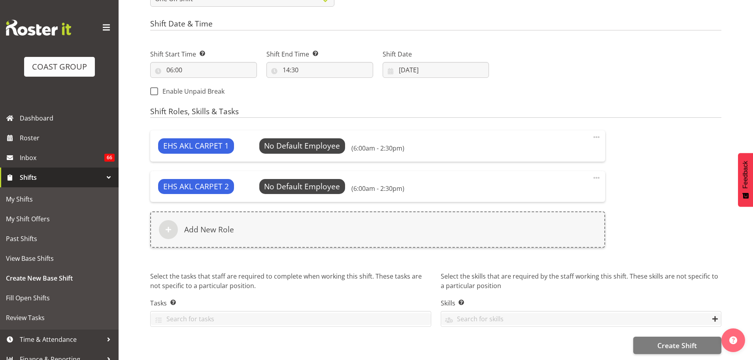
scroll to position [402, 0]
click at [683, 340] on span "Create Shift" at bounding box center [677, 345] width 40 height 10
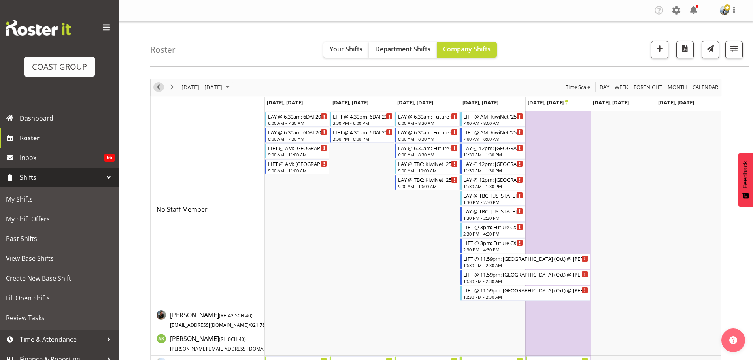
drag, startPoint x: 161, startPoint y: 86, endPoint x: 248, endPoint y: 60, distance: 91.6
click at [161, 86] on span "Previous" at bounding box center [158, 87] width 9 height 10
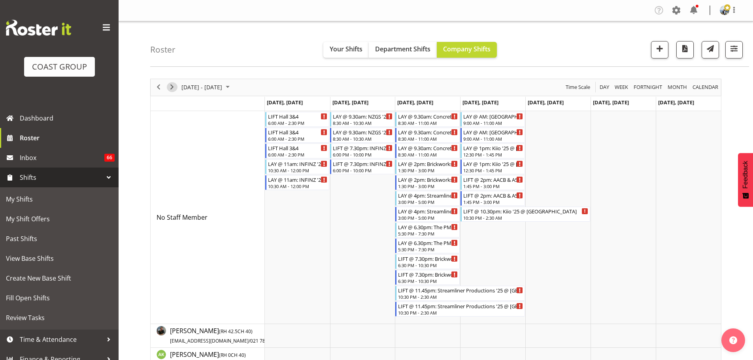
click at [174, 89] on span "Next" at bounding box center [171, 87] width 9 height 10
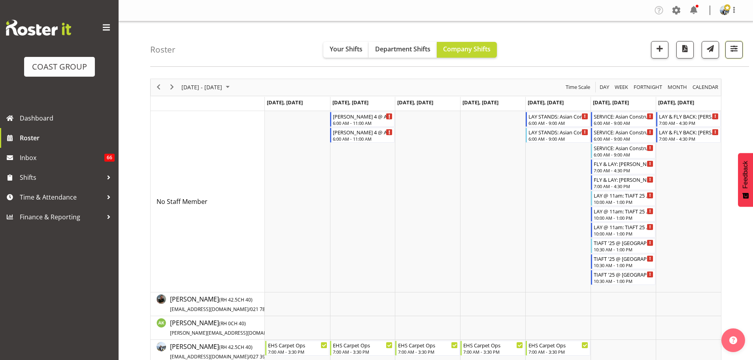
click at [738, 46] on span "button" at bounding box center [734, 48] width 10 height 10
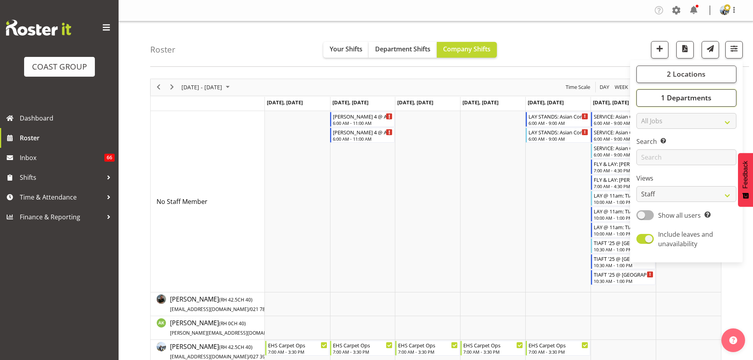
click at [676, 100] on span "1 Departments" at bounding box center [686, 97] width 51 height 9
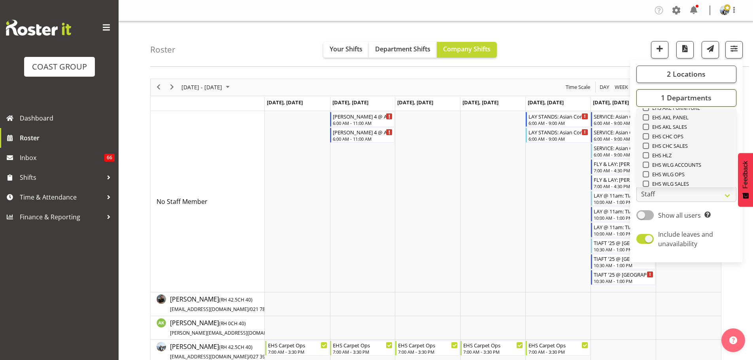
scroll to position [304, 0]
click at [656, 173] on span "Select All" at bounding box center [659, 175] width 25 height 8
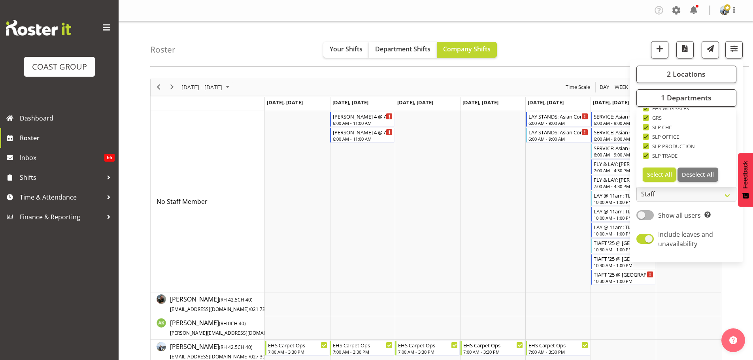
checkbox input "true"
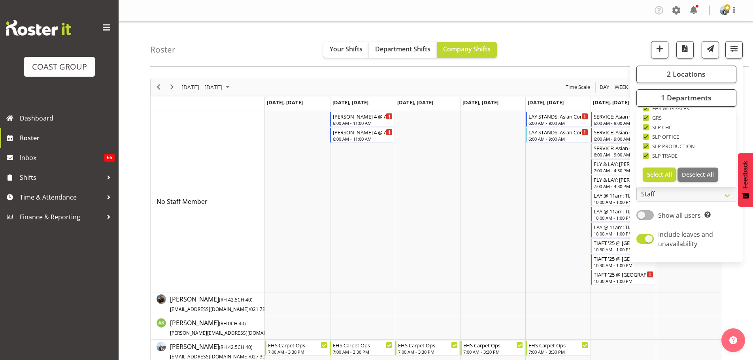
checkbox input "true"
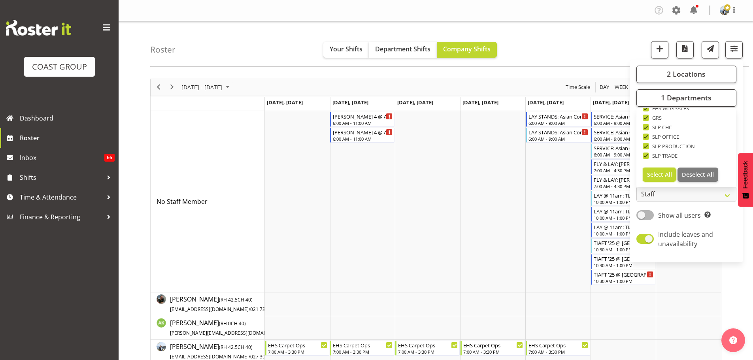
checkbox input "true"
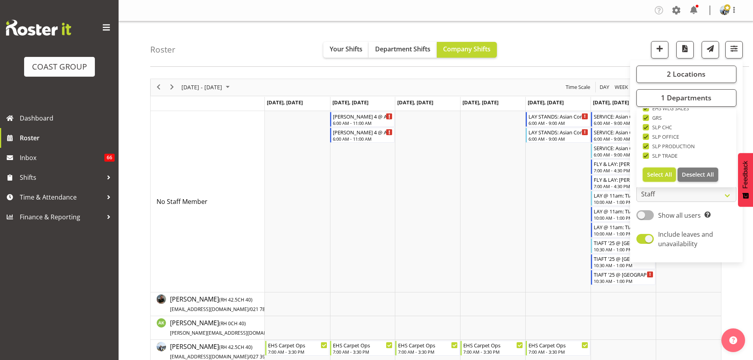
checkbox input "true"
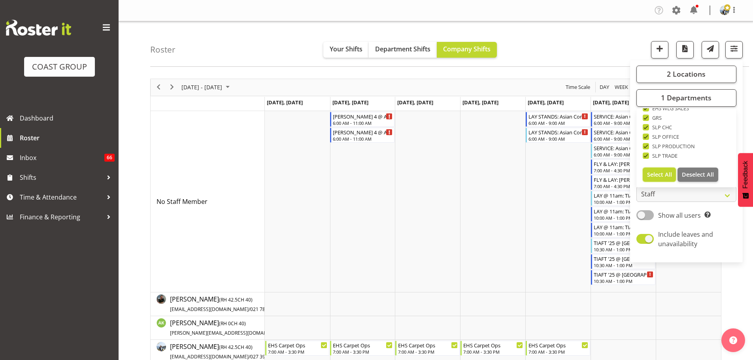
checkbox input "true"
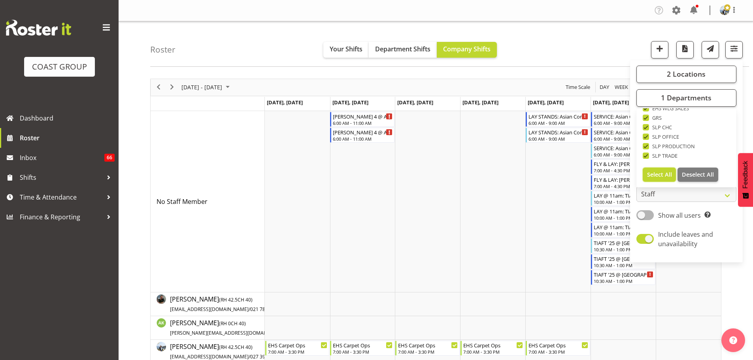
checkbox input "true"
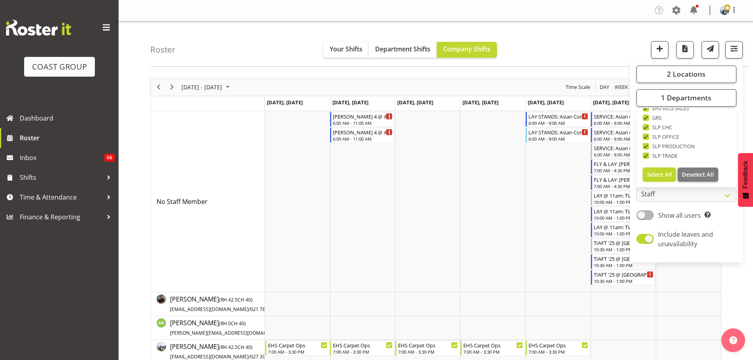
checkbox input "true"
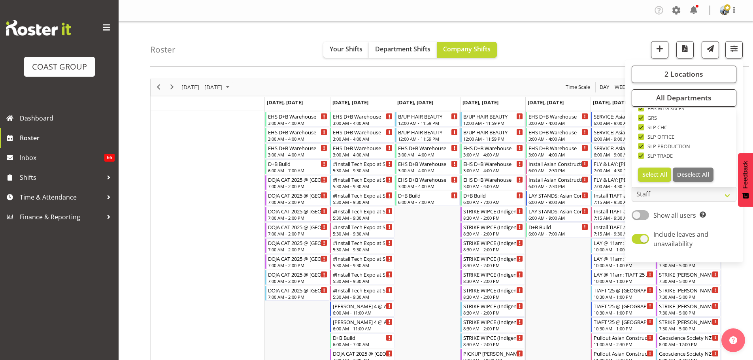
click at [566, 56] on div "Roster Your Shifts Department Shifts Company Shifts 2 Locations Clear CARLTON E…" at bounding box center [449, 43] width 599 height 45
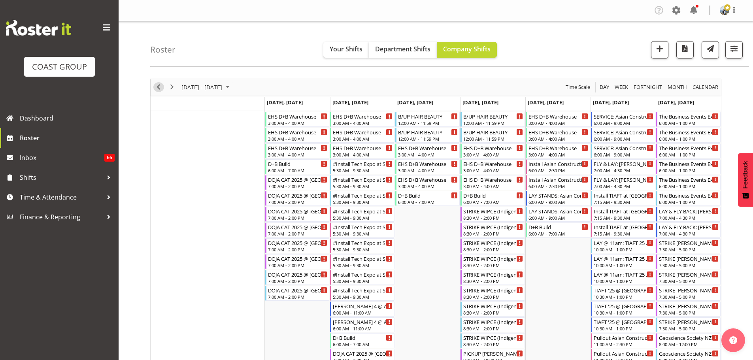
click at [159, 91] on span "Previous" at bounding box center [158, 87] width 9 height 10
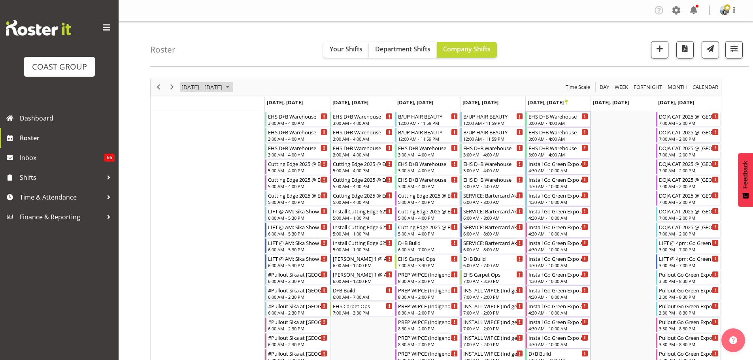
click at [206, 85] on span "[DATE] - [DATE]" at bounding box center [202, 87] width 42 height 10
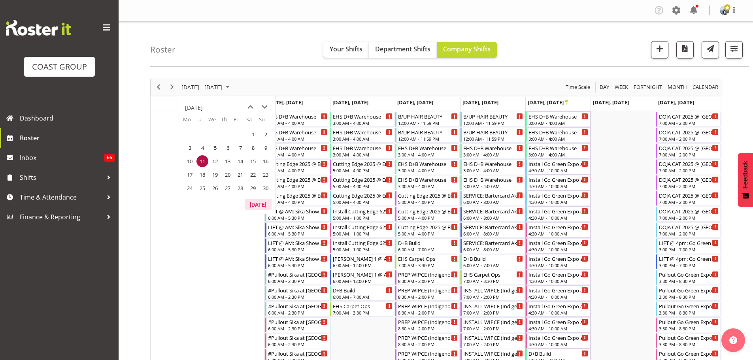
click at [267, 199] on button "[DATE]" at bounding box center [258, 204] width 27 height 11
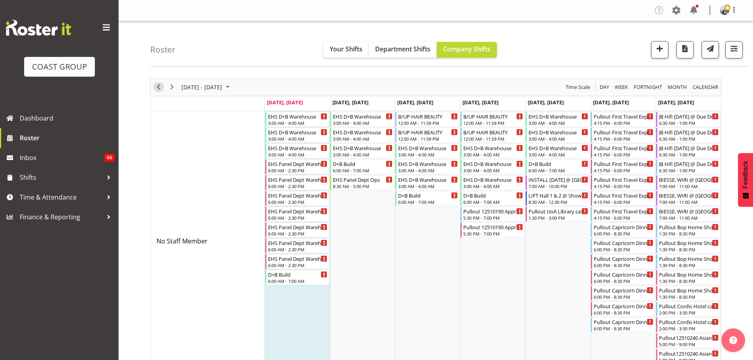
click at [159, 91] on span "Previous" at bounding box center [158, 87] width 9 height 10
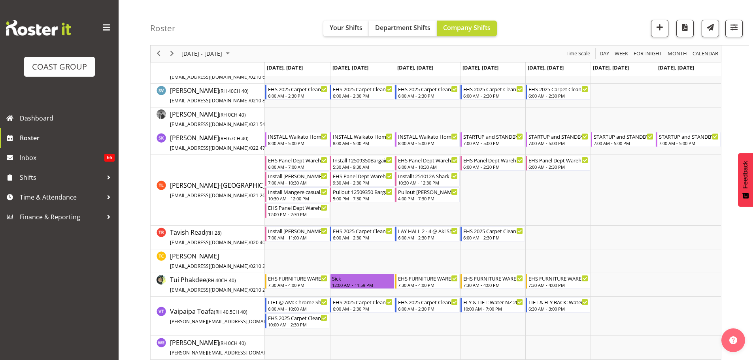
scroll to position [3209, 0]
